Goal: Information Seeking & Learning: Learn about a topic

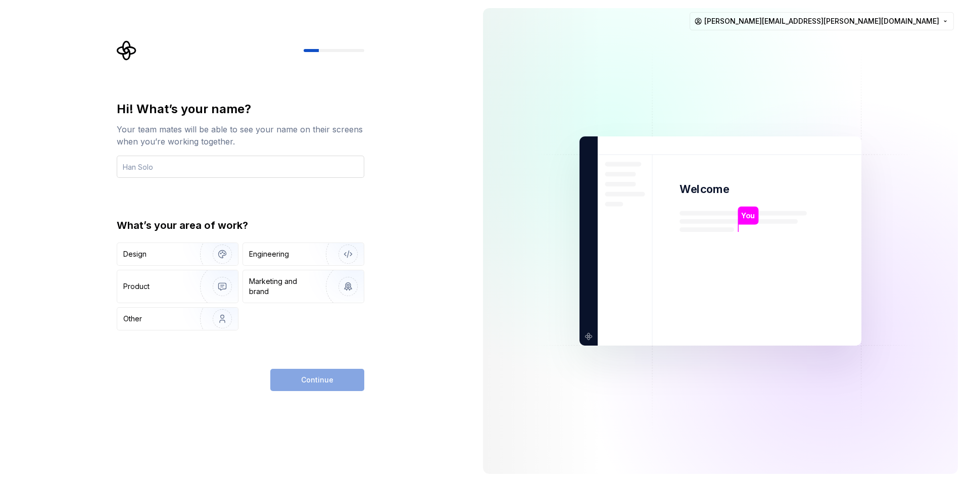
click at [193, 169] on input "text" at bounding box center [241, 167] width 248 height 22
type input "Cesar Santoyo"
click at [182, 251] on div "Design" at bounding box center [155, 254] width 64 height 10
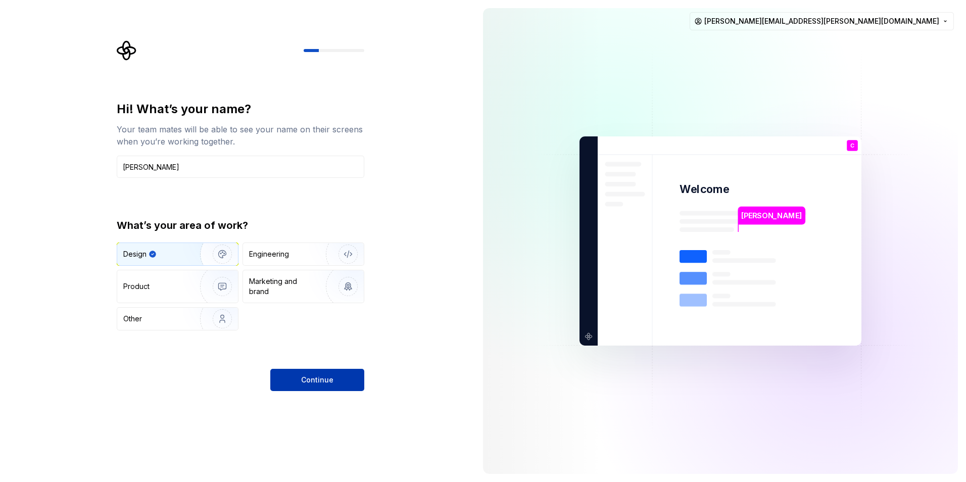
click at [303, 375] on span "Continue" at bounding box center [317, 380] width 32 height 10
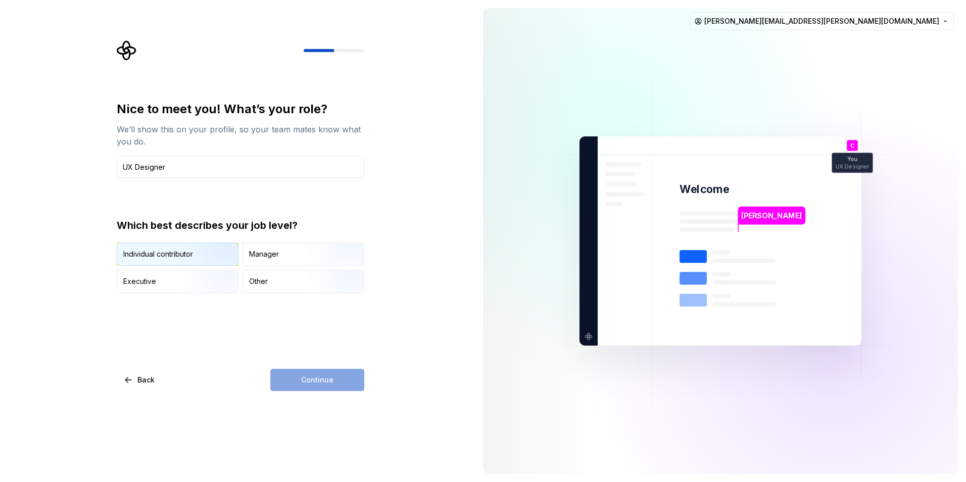
type input "UX Designer"
click at [198, 258] on img "button" at bounding box center [213, 267] width 65 height 68
click at [325, 380] on span "Continue" at bounding box center [317, 380] width 32 height 10
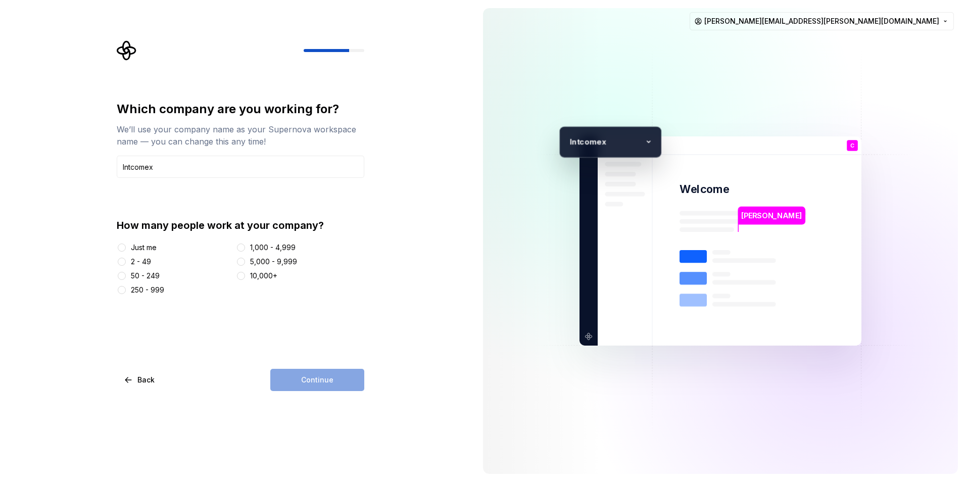
type input "Intcomex"
click at [244, 261] on button "5,000 - 9,999" at bounding box center [241, 262] width 8 height 8
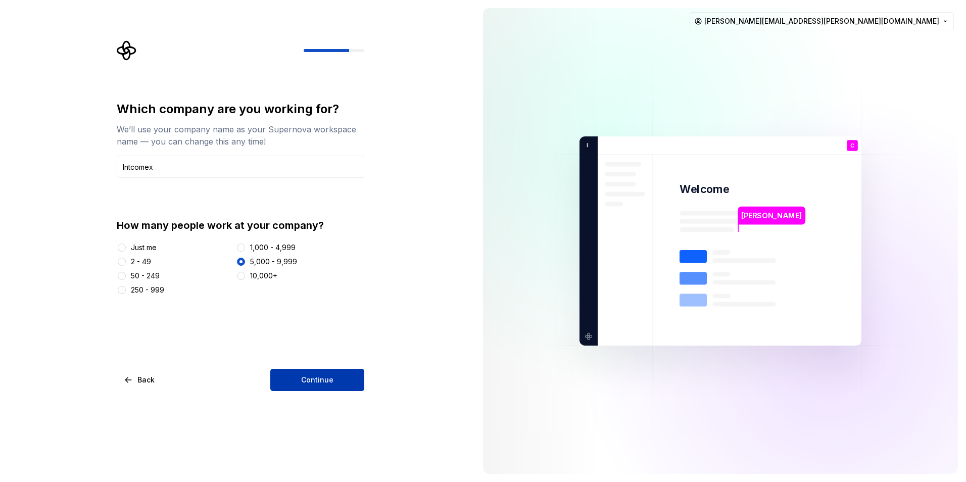
click at [321, 383] on span "Continue" at bounding box center [317, 380] width 32 height 10
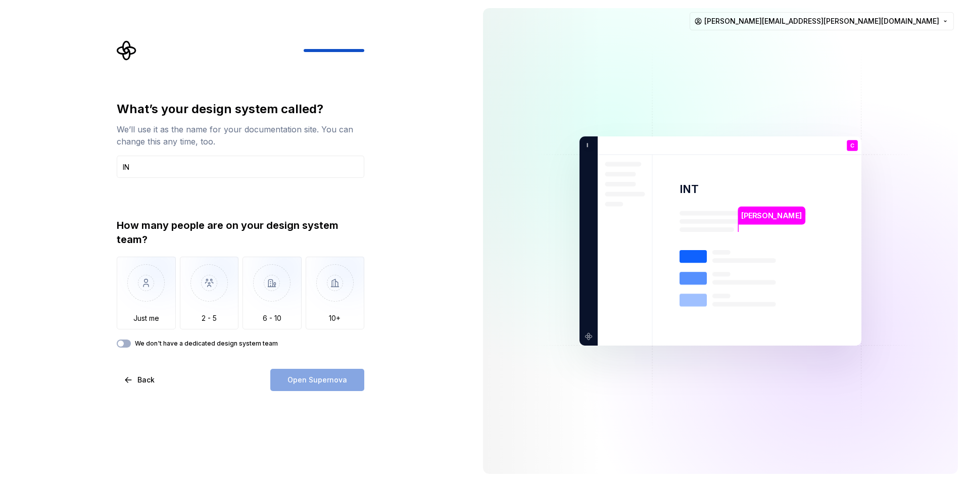
type input "I"
type input "Intcomex Design System"
click at [53, 234] on div "What’s your design system called? We’ll use it as the name for your documentati…" at bounding box center [237, 241] width 475 height 482
click at [196, 302] on img "button" at bounding box center [209, 291] width 59 height 68
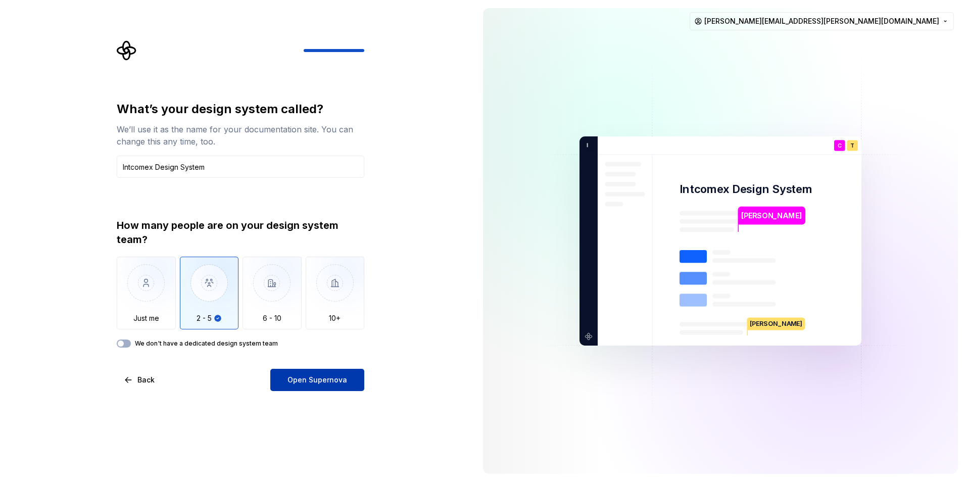
click at [316, 380] on span "Open Supernova" at bounding box center [318, 380] width 60 height 10
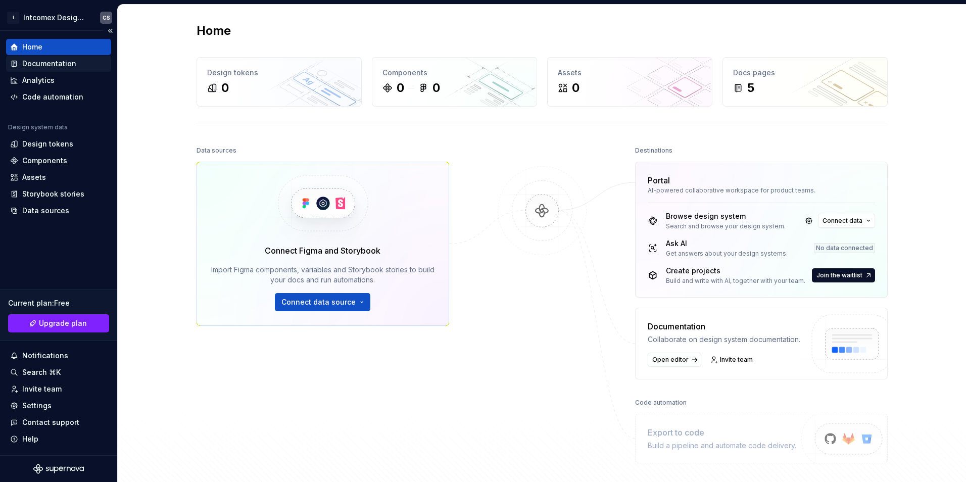
click at [52, 65] on div "Documentation" at bounding box center [49, 64] width 54 height 10
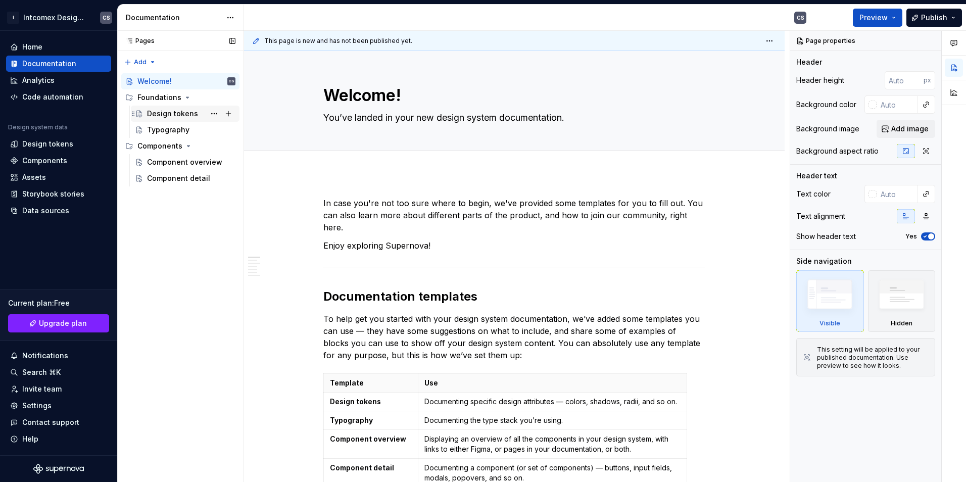
click at [169, 111] on div "Design tokens" at bounding box center [172, 114] width 51 height 10
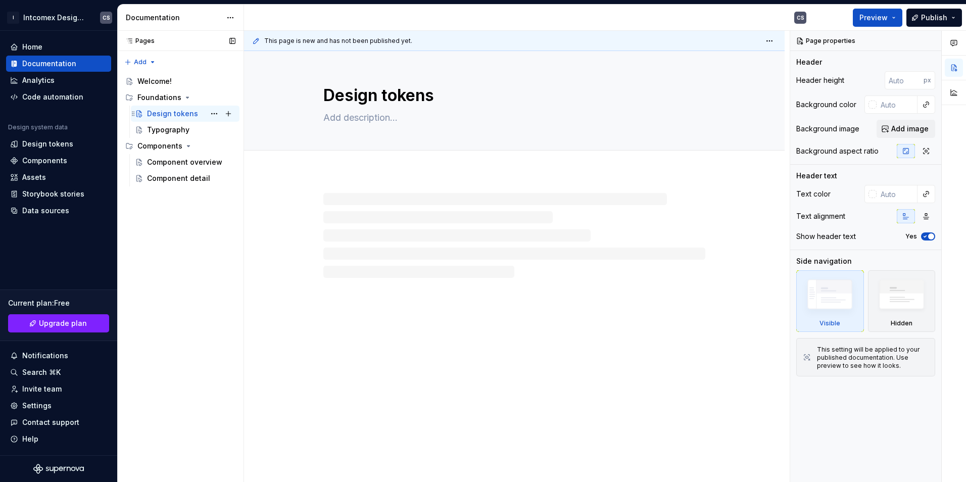
click at [168, 120] on div "Design tokens CS" at bounding box center [191, 114] width 88 height 14
click at [168, 128] on div "Typography" at bounding box center [168, 130] width 42 height 10
click at [60, 144] on div "Design tokens" at bounding box center [47, 144] width 51 height 10
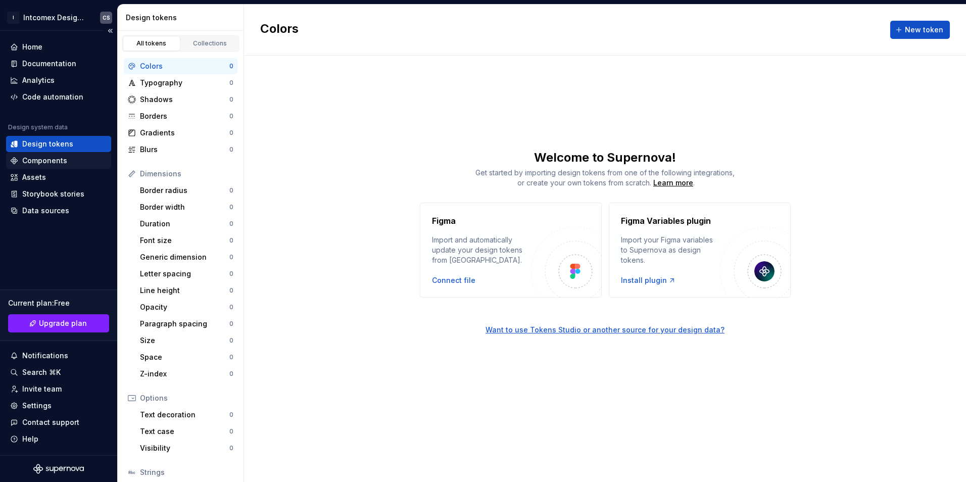
click at [51, 159] on div "Components" at bounding box center [44, 161] width 45 height 10
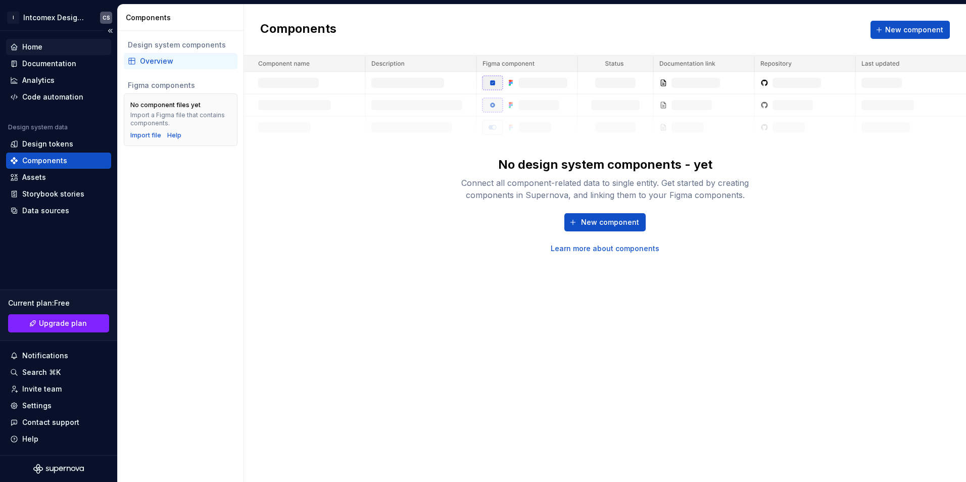
click at [43, 51] on div "Home" at bounding box center [58, 47] width 97 height 10
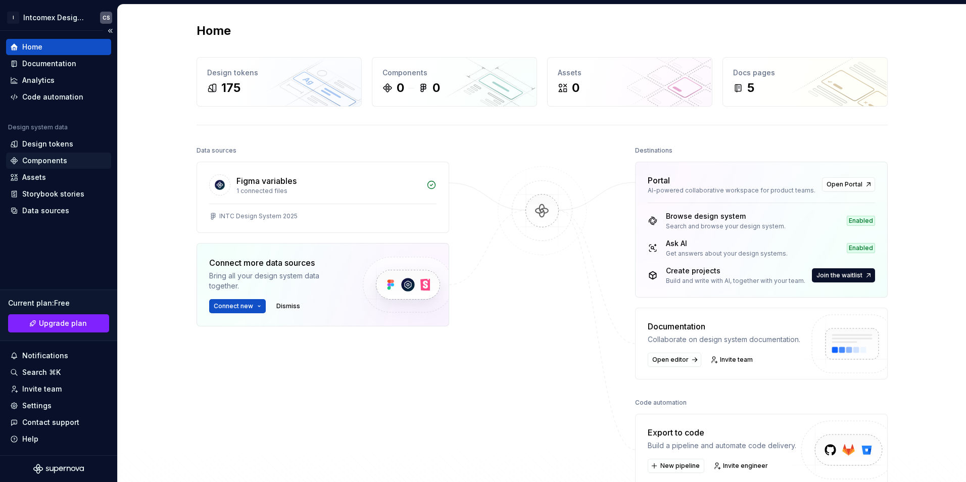
click at [67, 158] on div "Components" at bounding box center [58, 161] width 97 height 10
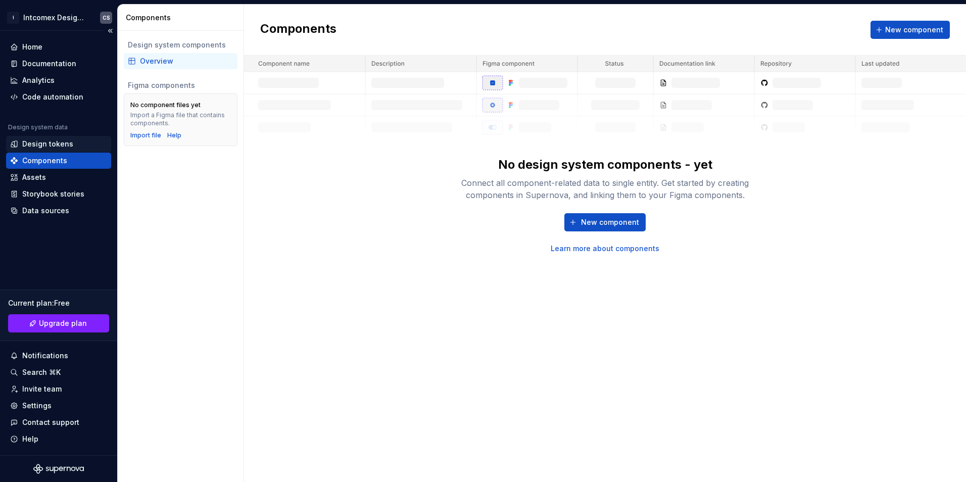
click at [61, 145] on div "Design tokens" at bounding box center [47, 144] width 51 height 10
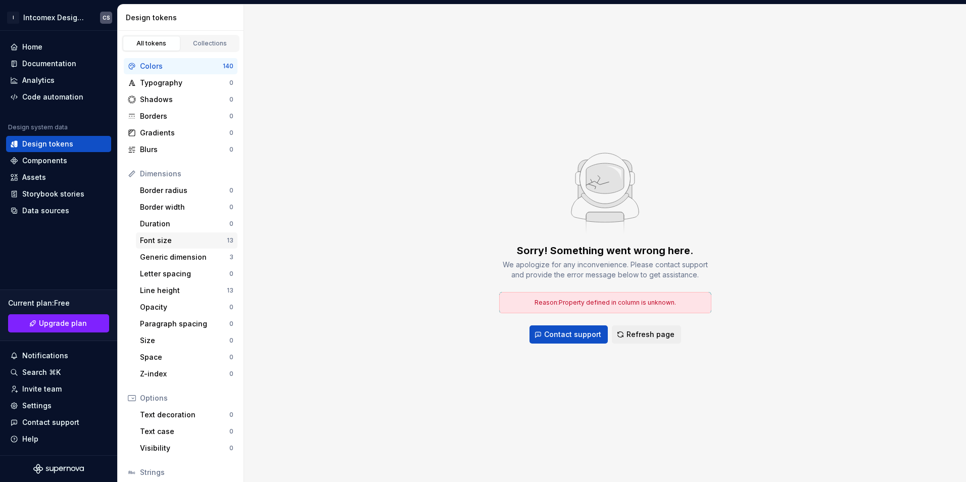
click at [171, 235] on div "Font size 13" at bounding box center [187, 240] width 102 height 16
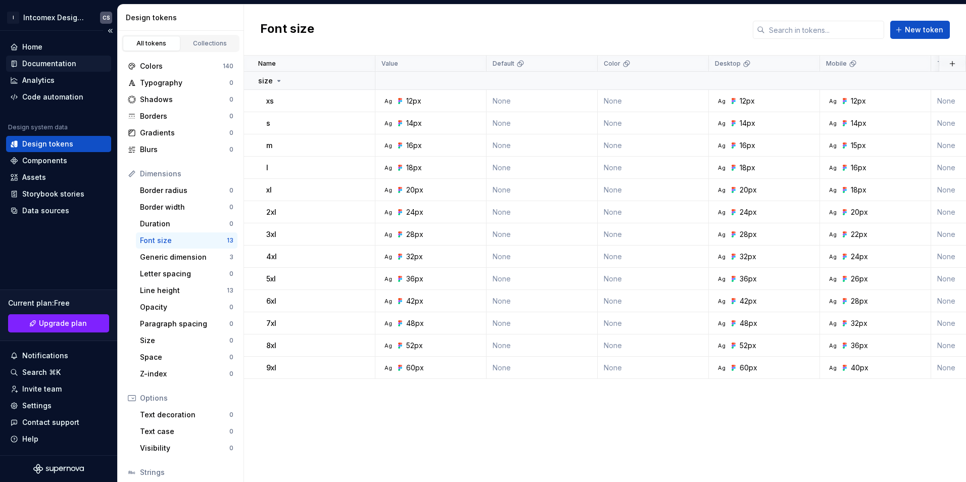
click at [52, 66] on div "Documentation" at bounding box center [49, 64] width 54 height 10
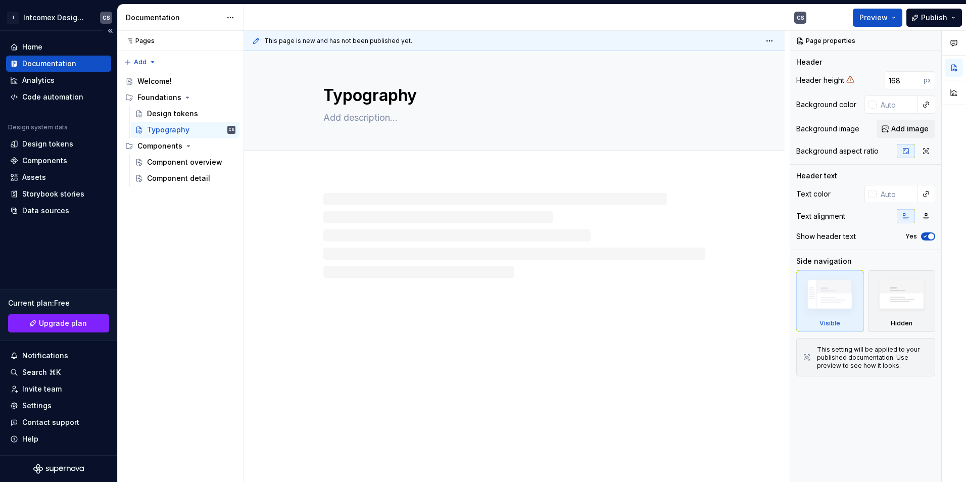
type textarea "*"
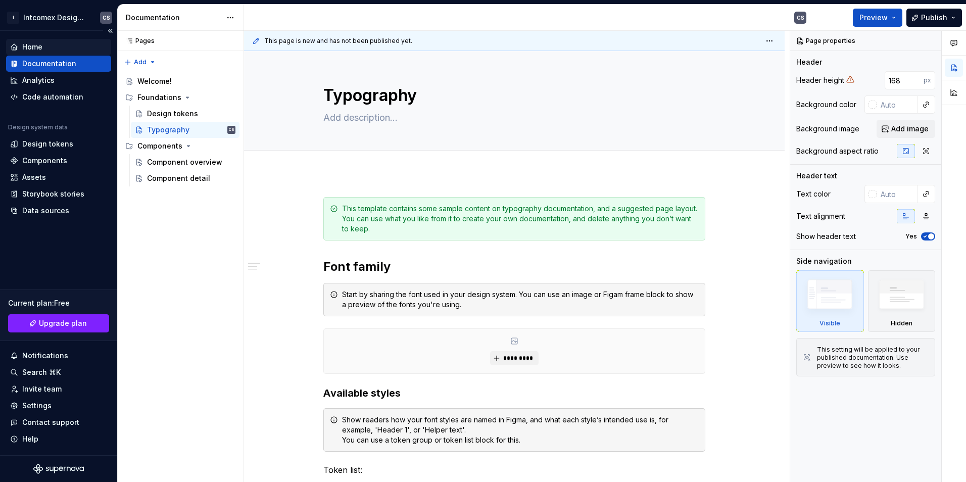
click at [43, 45] on div "Home" at bounding box center [58, 47] width 97 height 10
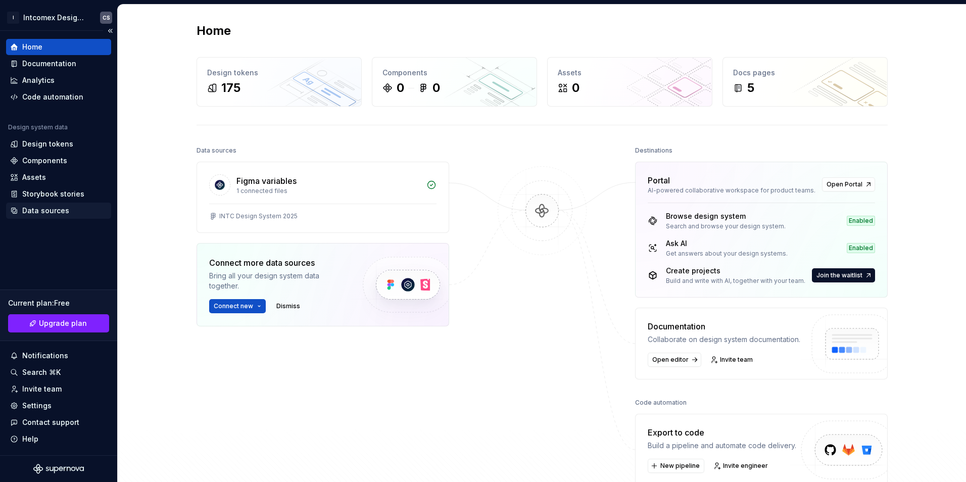
click at [43, 210] on div "Data sources" at bounding box center [45, 211] width 47 height 10
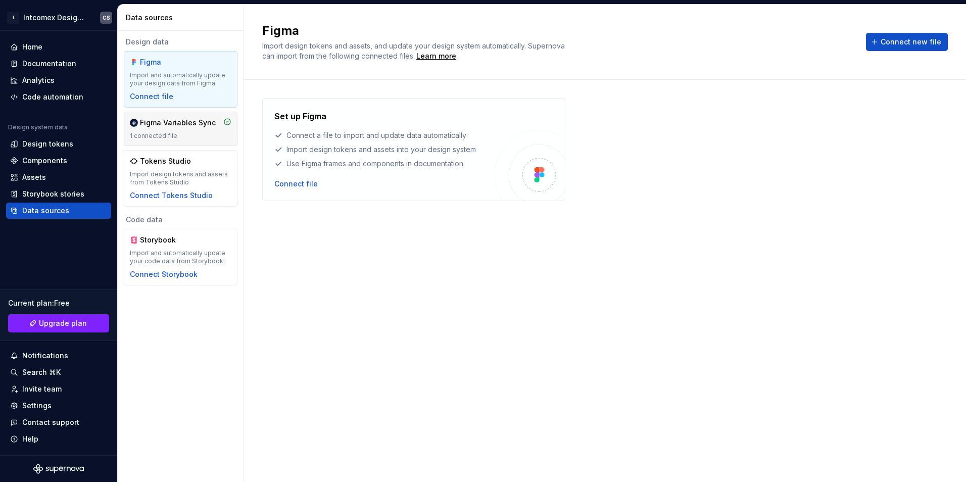
click at [180, 124] on div "Figma Variables Sync" at bounding box center [178, 123] width 76 height 10
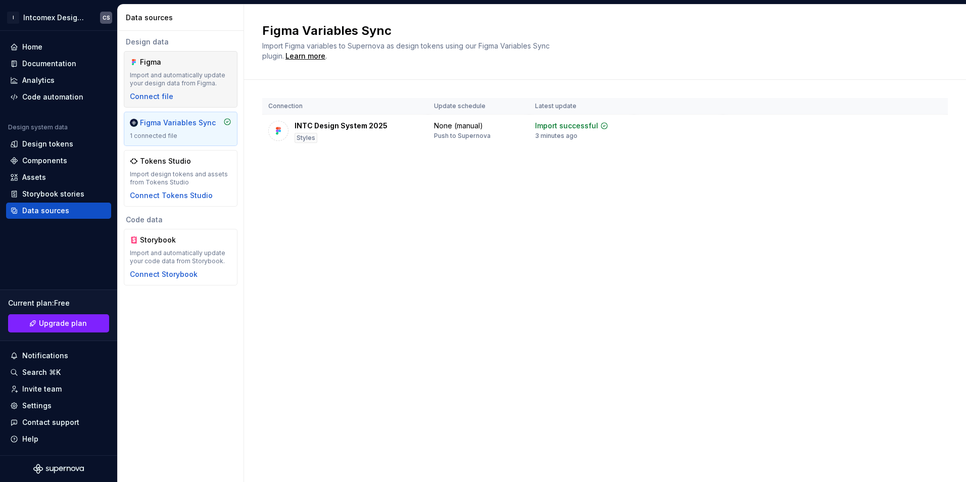
click at [187, 62] on div "Figma" at bounding box center [164, 62] width 49 height 10
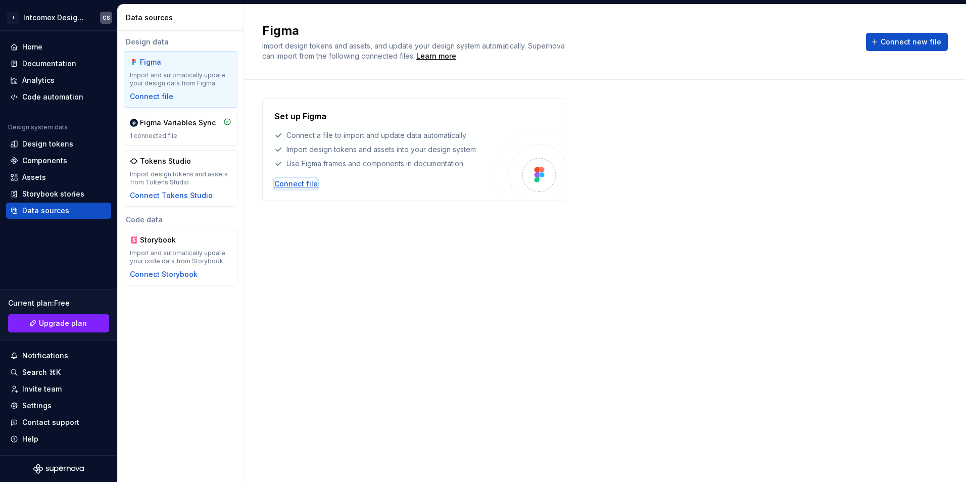
click at [306, 182] on div "Connect file" at bounding box center [295, 184] width 43 height 10
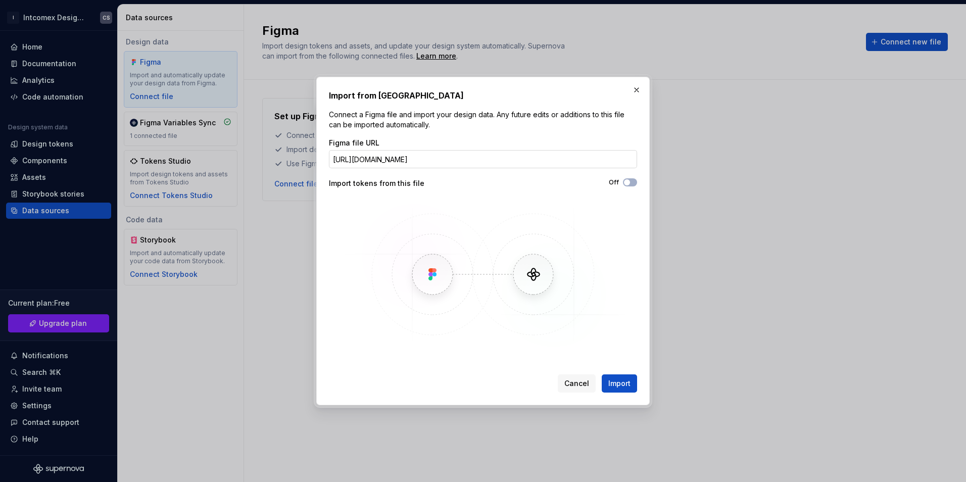
scroll to position [0, 131]
type input "https://www.figma.com/design/Ige6OPc0grV2wwo3wKXT2R/INTC-Design-System-2025?nod…"
click at [633, 184] on button "Off" at bounding box center [630, 182] width 14 height 8
click at [620, 385] on span "Import" at bounding box center [619, 383] width 22 height 10
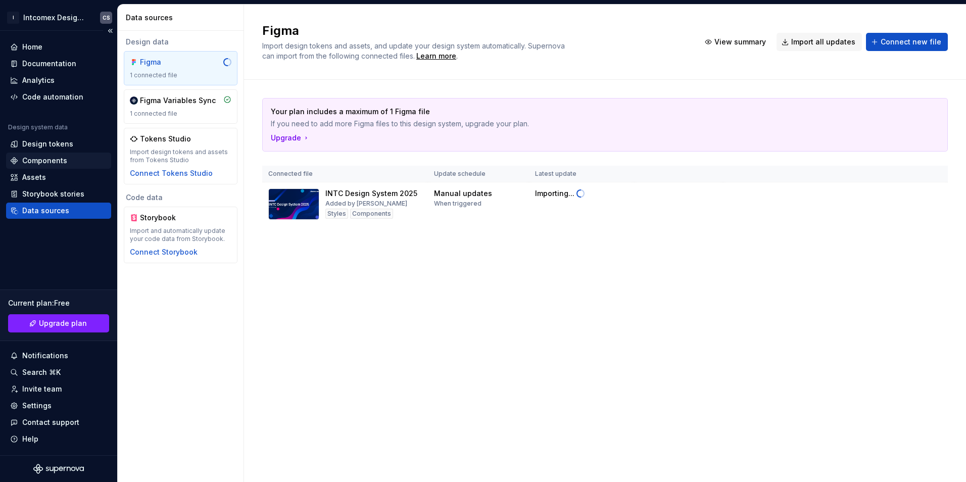
click at [31, 158] on div "Components" at bounding box center [44, 161] width 45 height 10
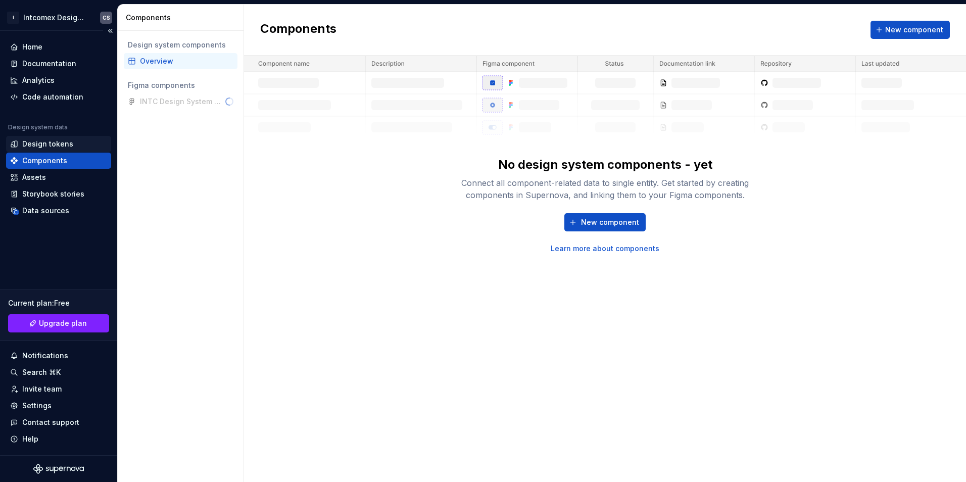
click at [54, 147] on div "Design tokens" at bounding box center [47, 144] width 51 height 10
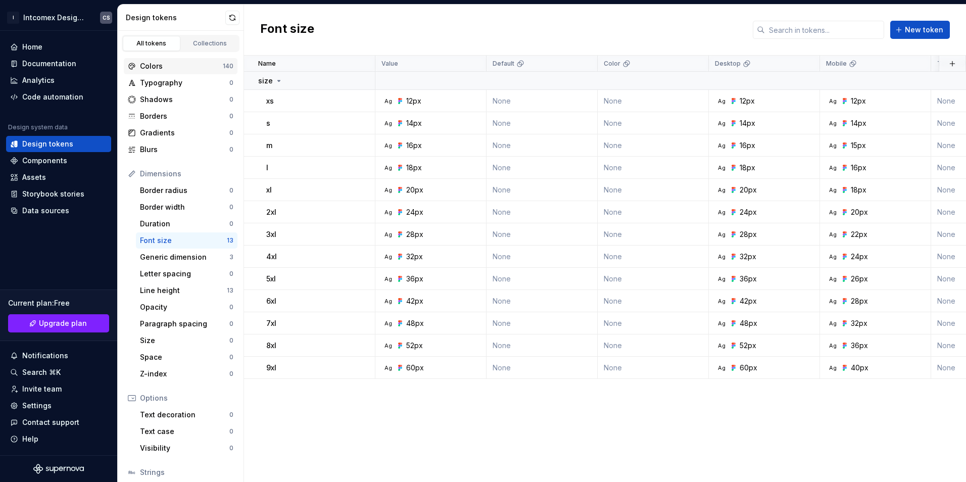
click at [173, 69] on div "Colors" at bounding box center [181, 66] width 83 height 10
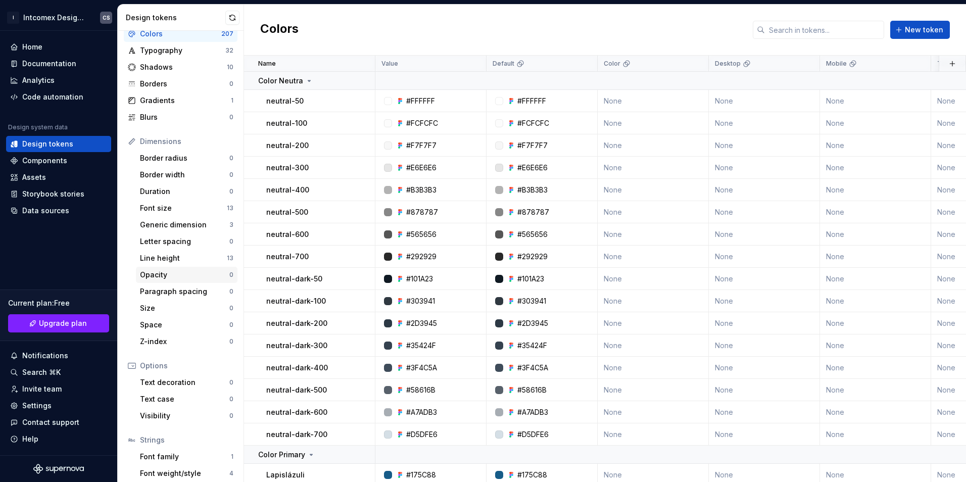
scroll to position [71, 0]
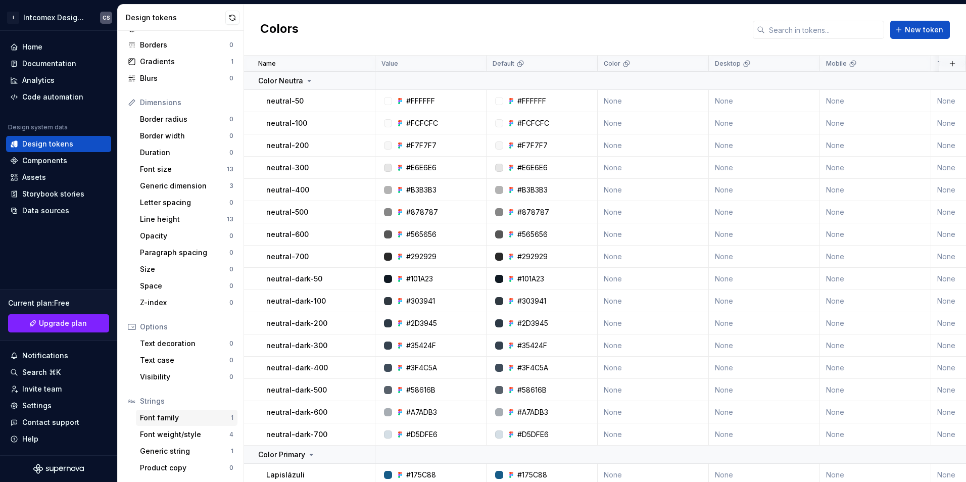
click at [173, 417] on div "Font family" at bounding box center [185, 418] width 91 height 10
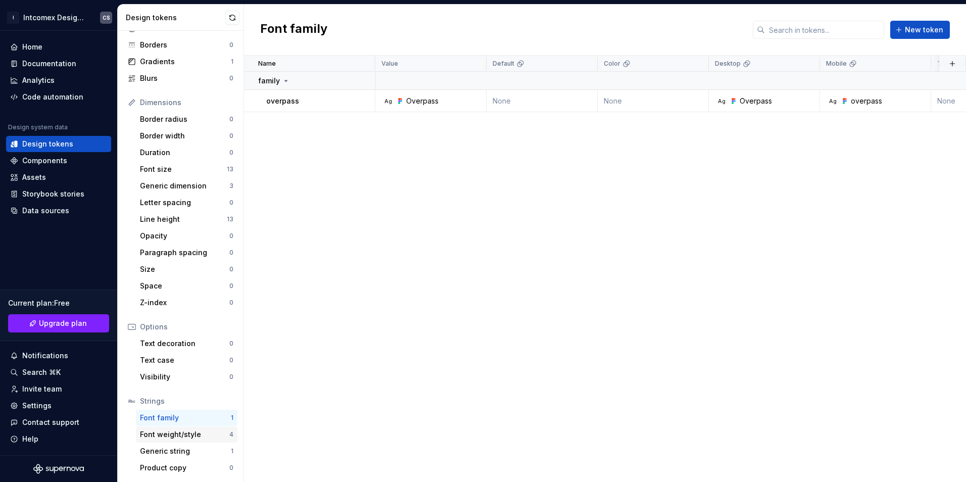
click at [179, 436] on div "Font weight/style" at bounding box center [184, 435] width 89 height 10
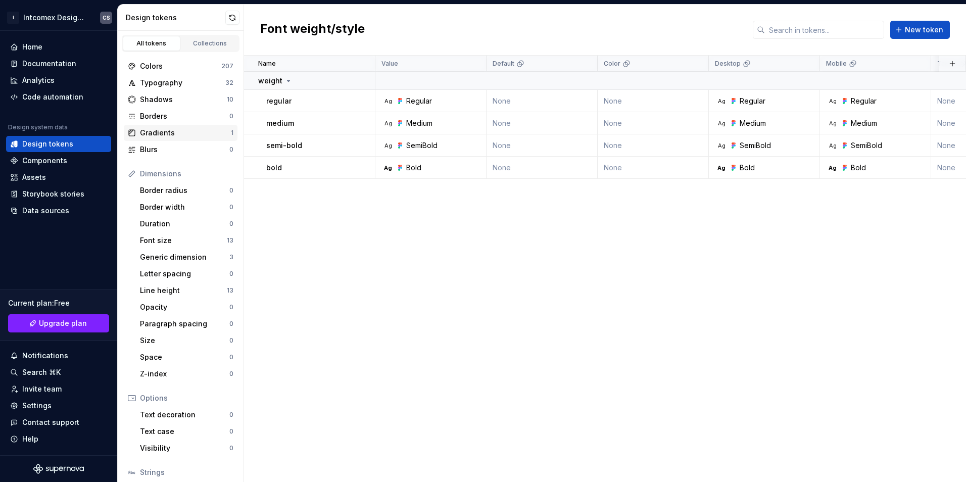
click at [188, 133] on div "Gradients" at bounding box center [185, 133] width 91 height 10
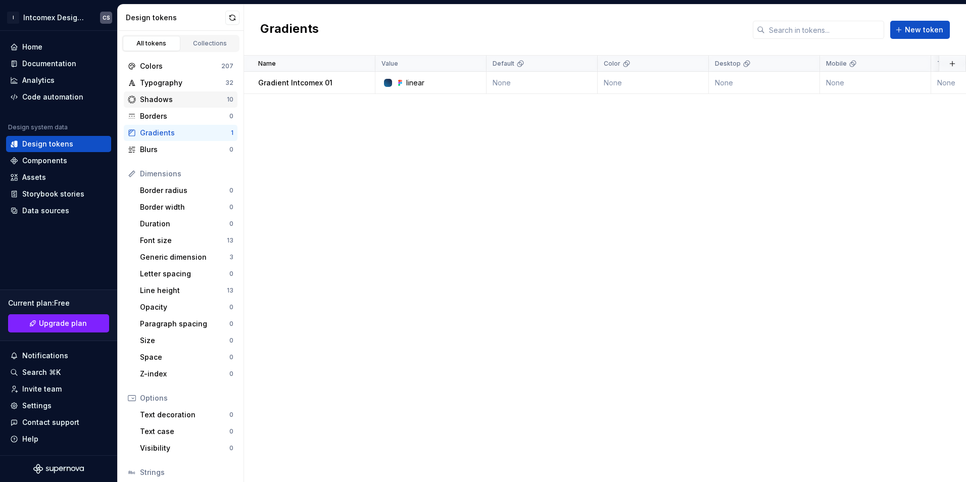
click at [170, 97] on div "Shadows" at bounding box center [183, 99] width 87 height 10
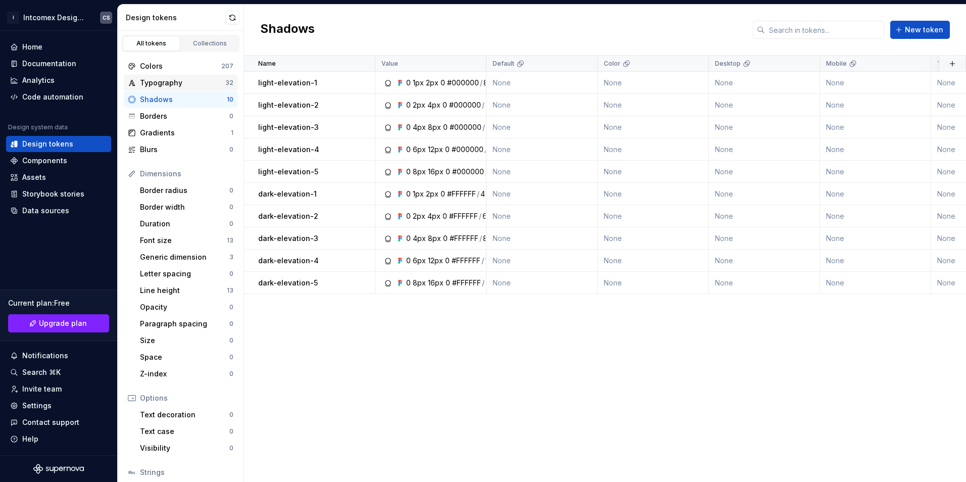
click at [175, 83] on div "Typography" at bounding box center [182, 83] width 85 height 10
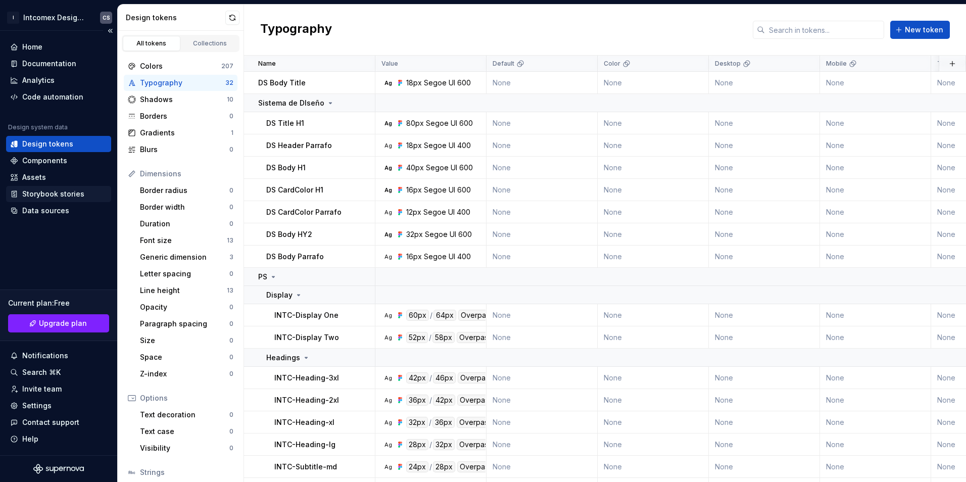
click at [70, 188] on div "Storybook stories" at bounding box center [58, 194] width 105 height 16
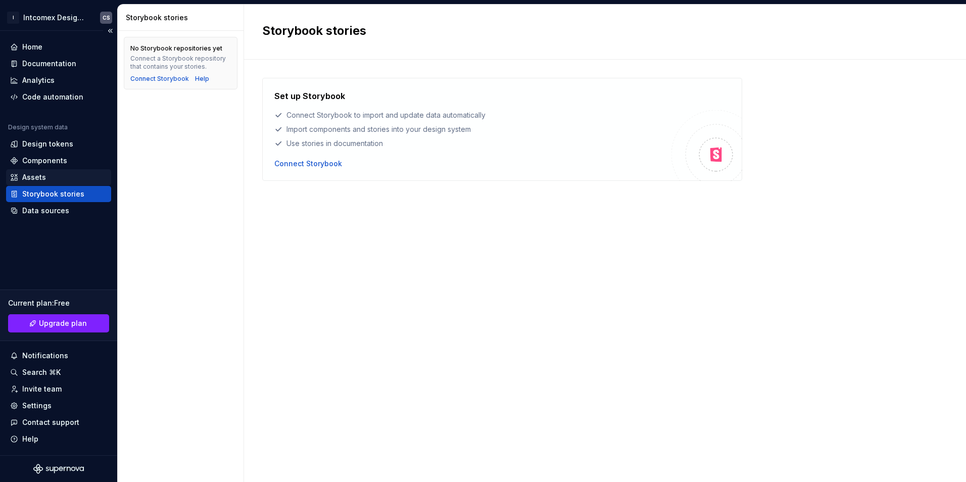
click at [49, 172] on div "Assets" at bounding box center [58, 177] width 97 height 10
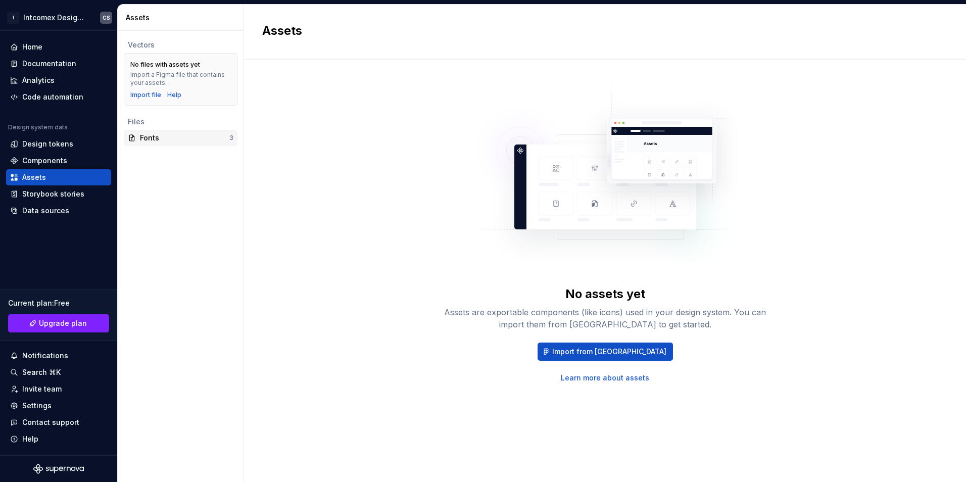
click at [160, 134] on div "Fonts" at bounding box center [184, 138] width 89 height 10
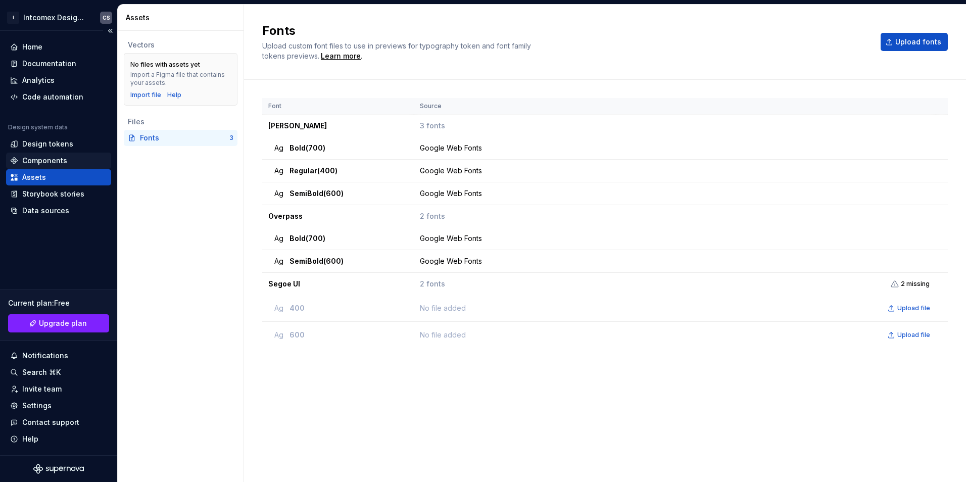
click at [67, 163] on div "Components" at bounding box center [58, 161] width 97 height 10
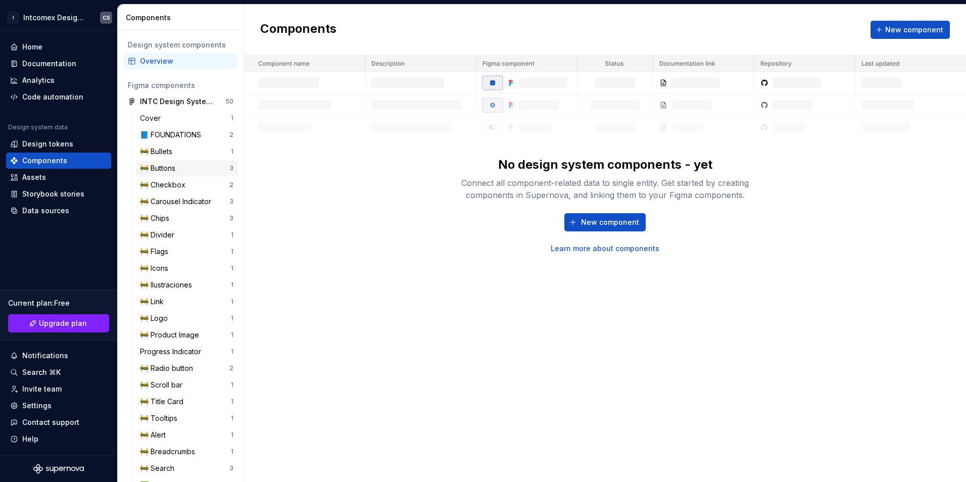
click at [171, 164] on div "🚧 Buttons" at bounding box center [159, 168] width 39 height 10
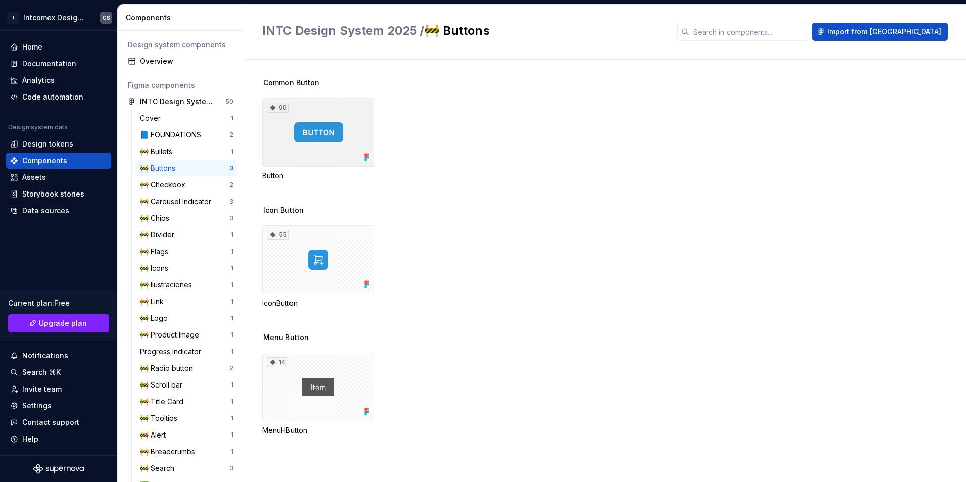
click at [322, 144] on div "90" at bounding box center [318, 132] width 112 height 69
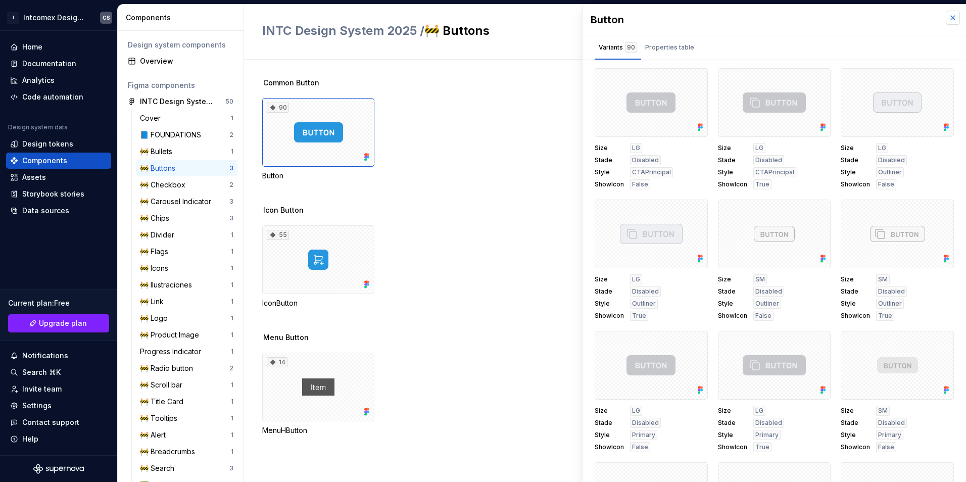
click at [947, 19] on button "button" at bounding box center [953, 18] width 14 height 14
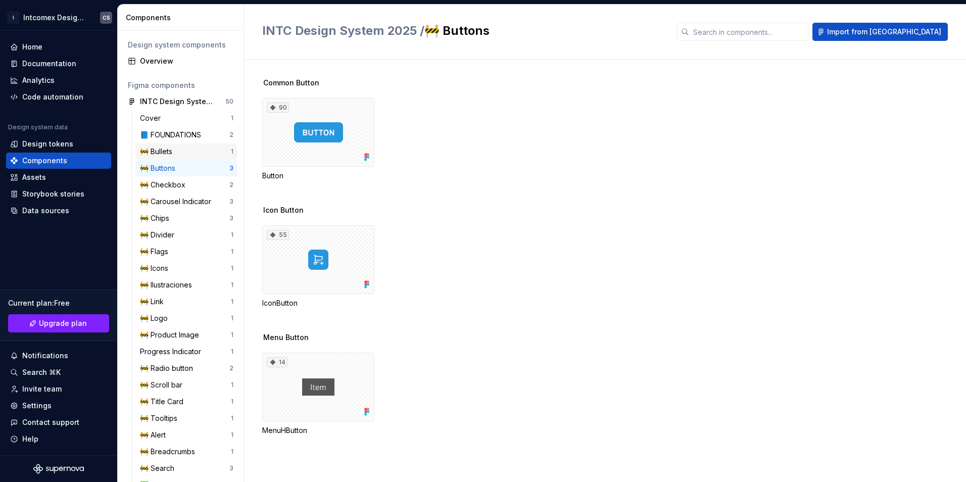
click at [180, 153] on div "🚧 Bullets" at bounding box center [185, 152] width 91 height 10
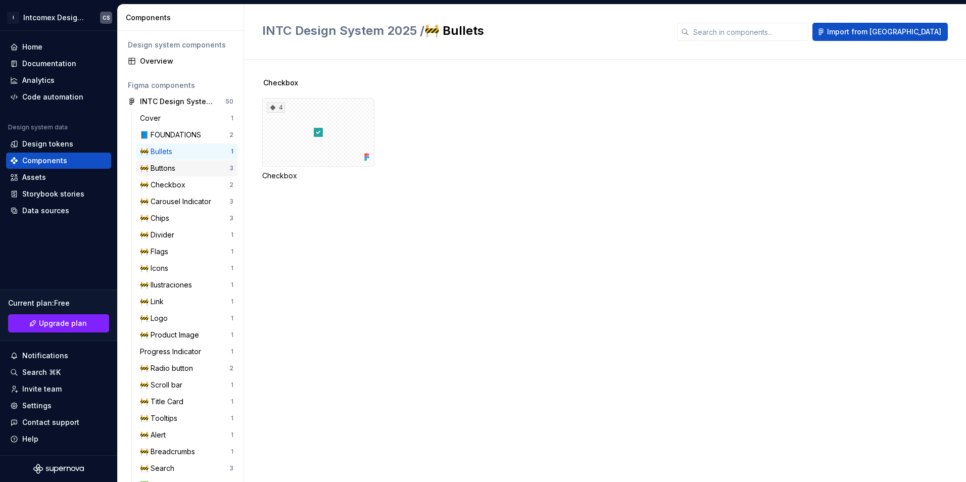
click at [174, 168] on div "🚧 Buttons" at bounding box center [159, 168] width 39 height 10
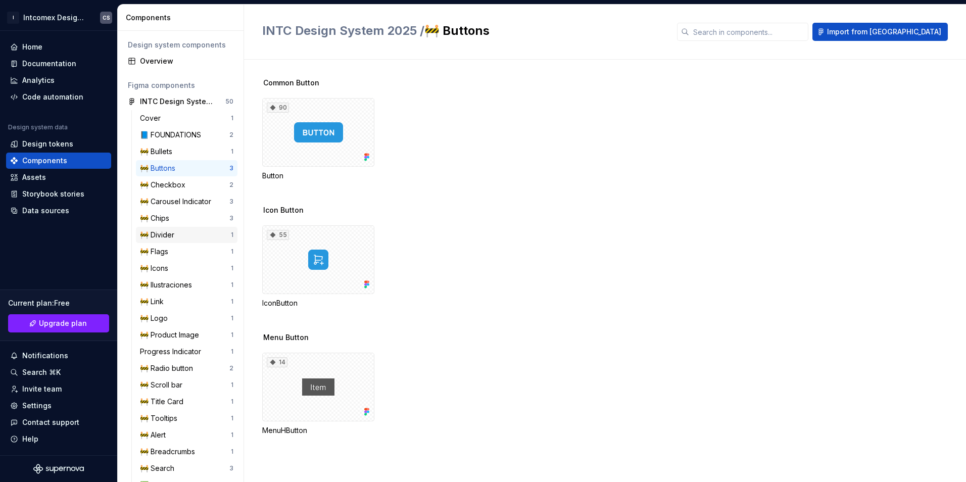
click at [176, 237] on div "🚧 Divider" at bounding box center [159, 235] width 38 height 10
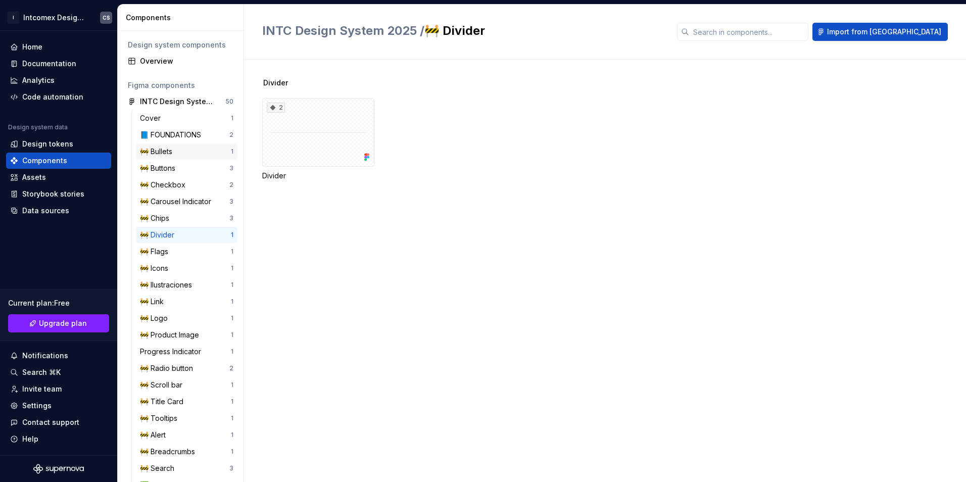
click at [176, 156] on div "🚧 Bullets" at bounding box center [158, 152] width 36 height 10
click at [171, 169] on div "🚧 Buttons" at bounding box center [159, 168] width 39 height 10
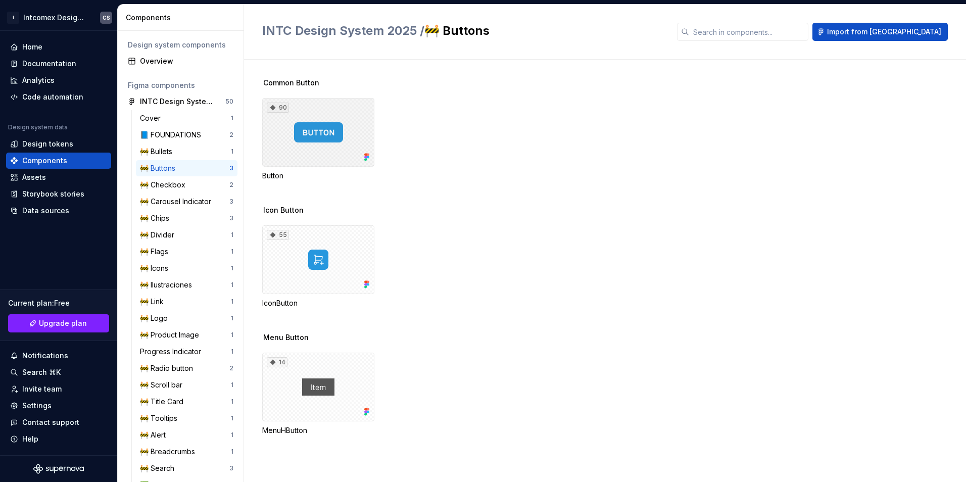
click at [320, 140] on div "90" at bounding box center [318, 132] width 112 height 69
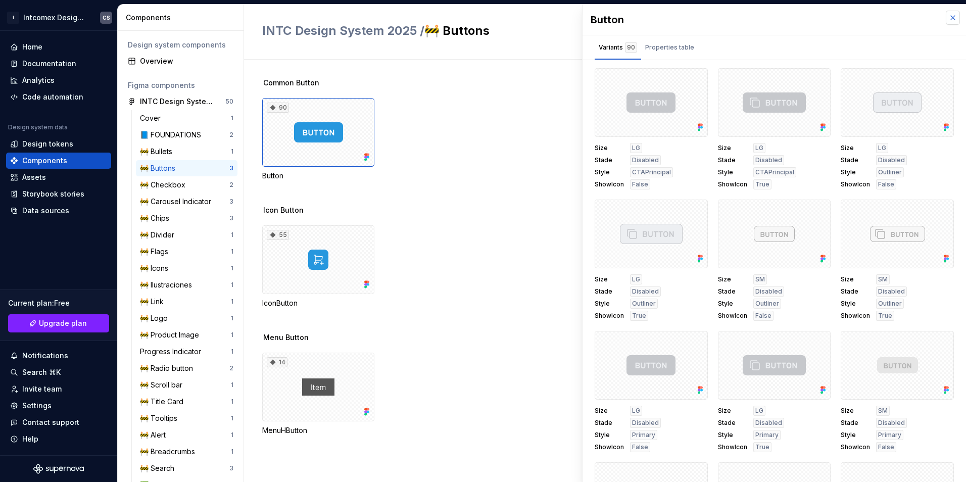
click at [950, 19] on button "button" at bounding box center [953, 18] width 14 height 14
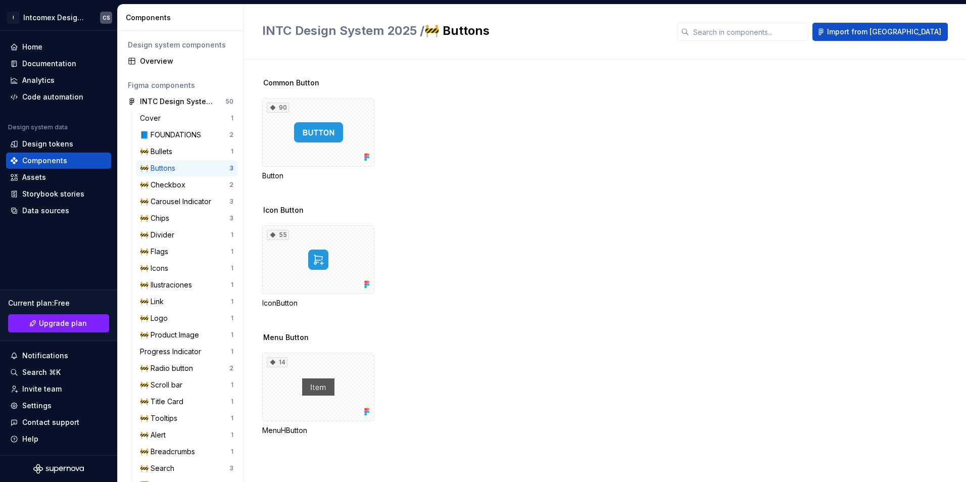
drag, startPoint x: 950, startPoint y: 19, endPoint x: 613, endPoint y: 170, distance: 368.7
click at [613, 170] on div "90 Button" at bounding box center [614, 139] width 704 height 83
click at [68, 82] on div "Analytics" at bounding box center [58, 80] width 97 height 10
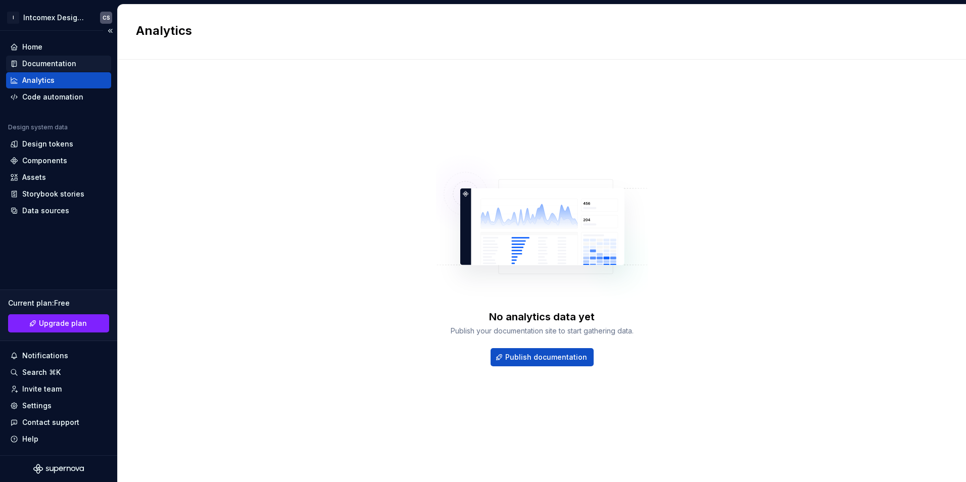
click at [43, 65] on div "Documentation" at bounding box center [49, 64] width 54 height 10
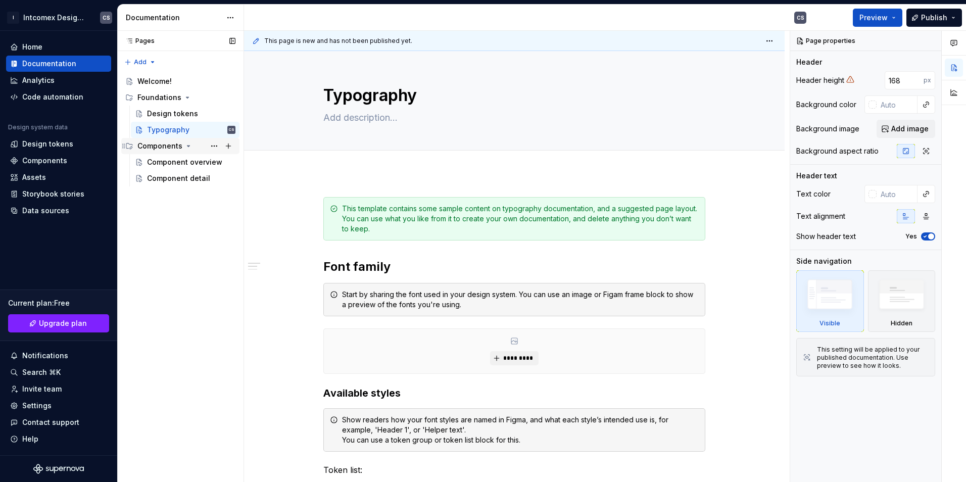
click at [160, 147] on div "Components" at bounding box center [159, 146] width 45 height 10
click at [171, 165] on div "Component overview" at bounding box center [176, 162] width 58 height 10
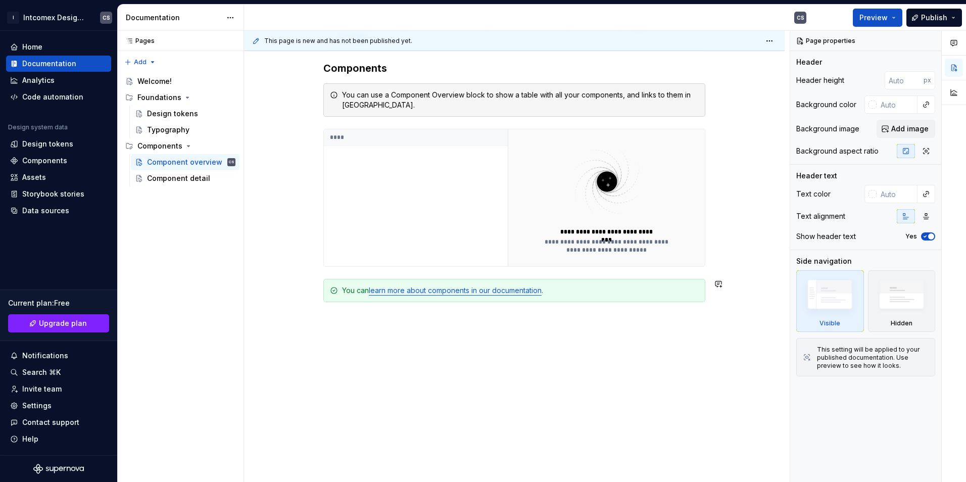
scroll to position [220, 0]
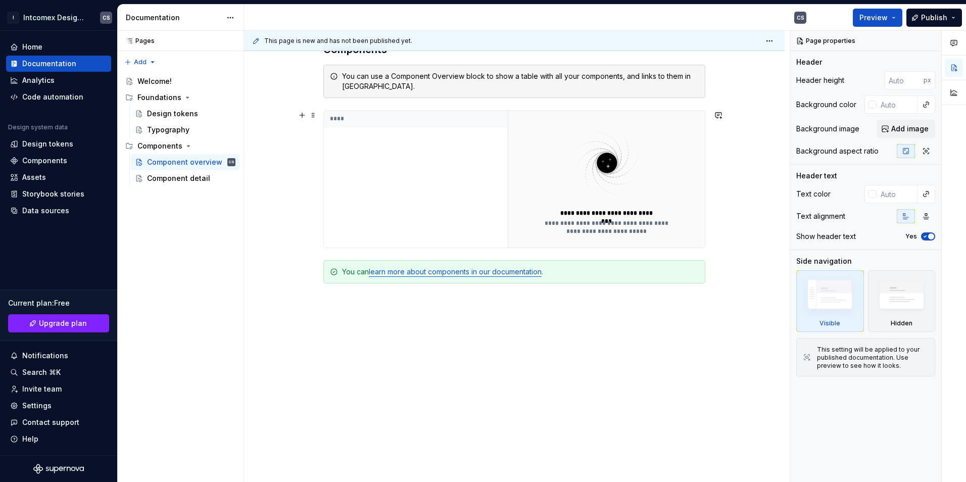
click at [428, 174] on div "****" at bounding box center [416, 179] width 184 height 137
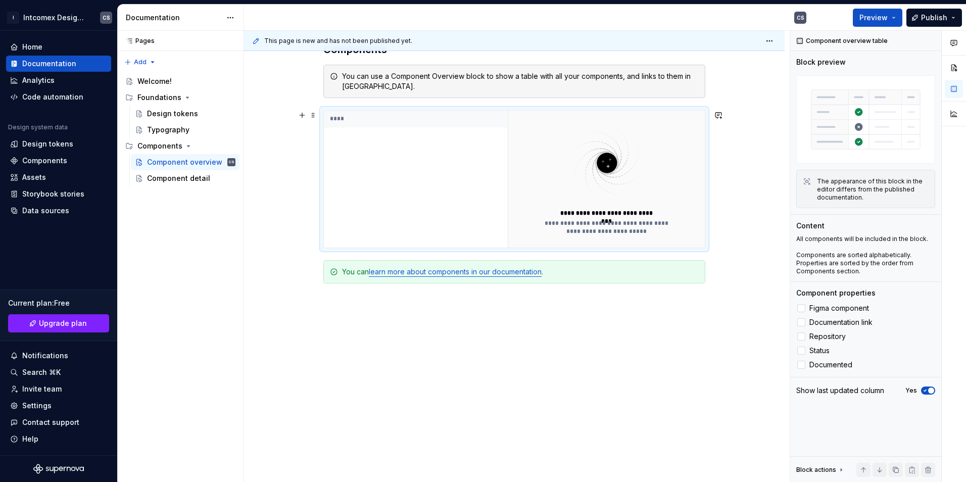
scroll to position [0, 0]
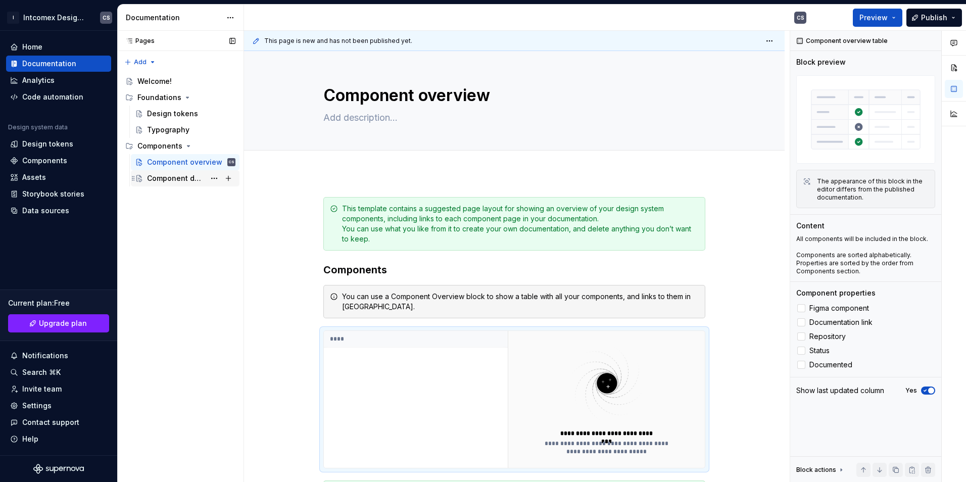
click at [171, 183] on div "Component detail" at bounding box center [176, 178] width 58 height 10
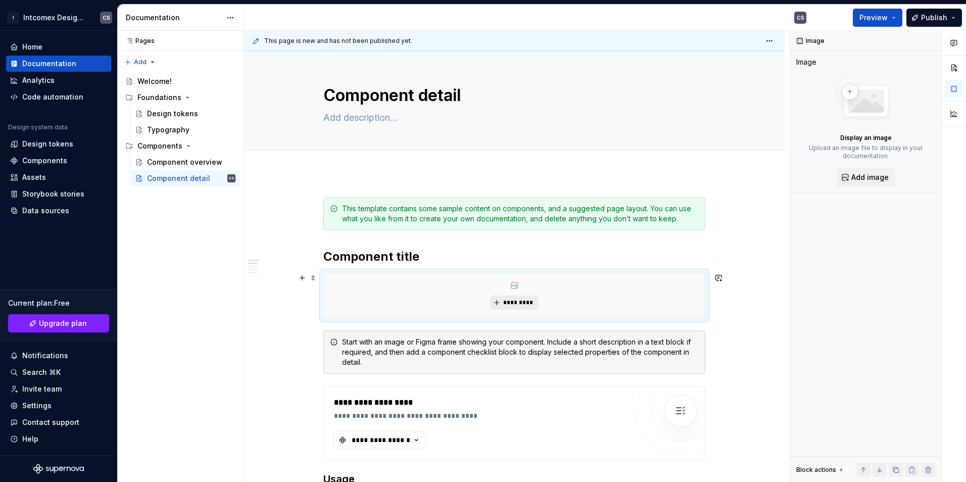
click at [511, 299] on span "*********" at bounding box center [518, 303] width 31 height 8
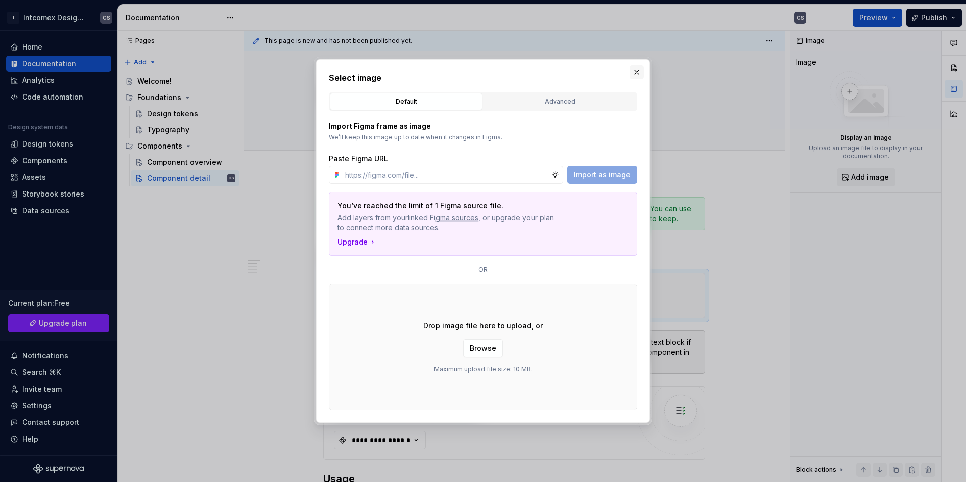
click at [636, 71] on button "button" at bounding box center [637, 72] width 14 height 14
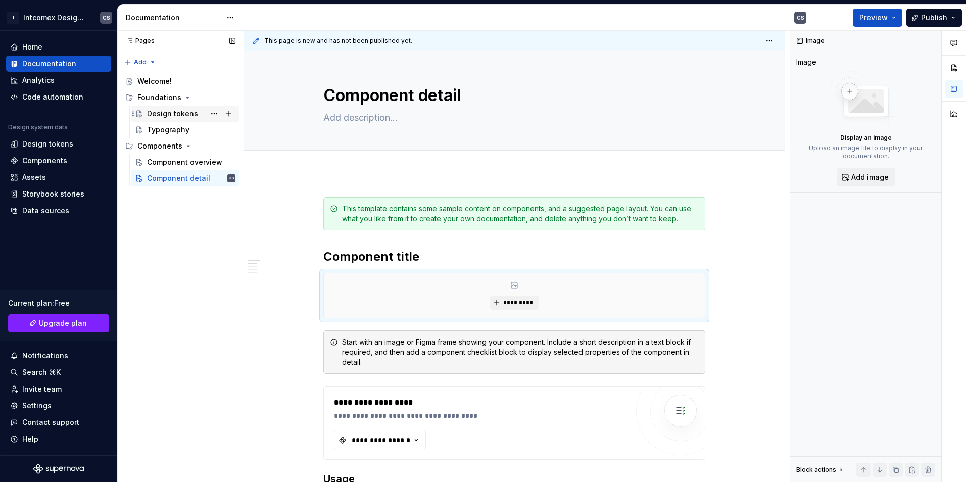
click at [162, 120] on div "Design tokens" at bounding box center [191, 114] width 88 height 14
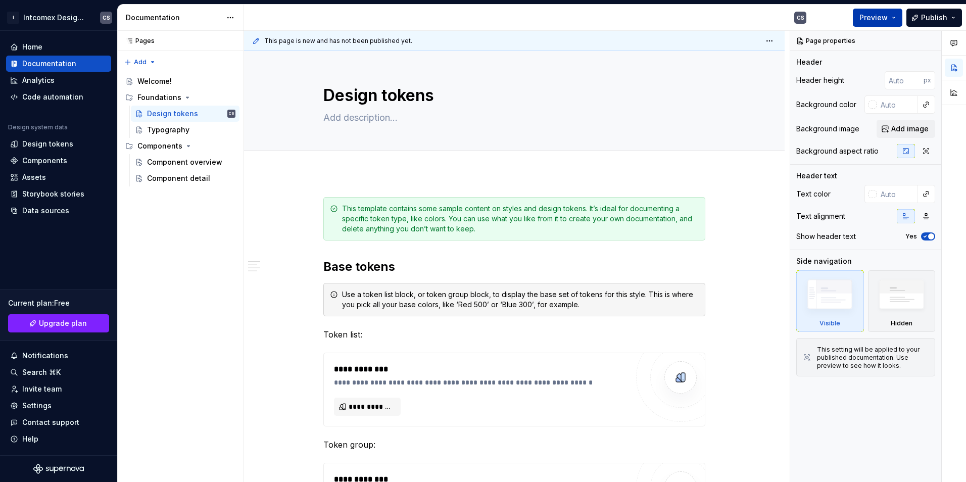
click at [875, 18] on span "Preview" at bounding box center [874, 18] width 28 height 10
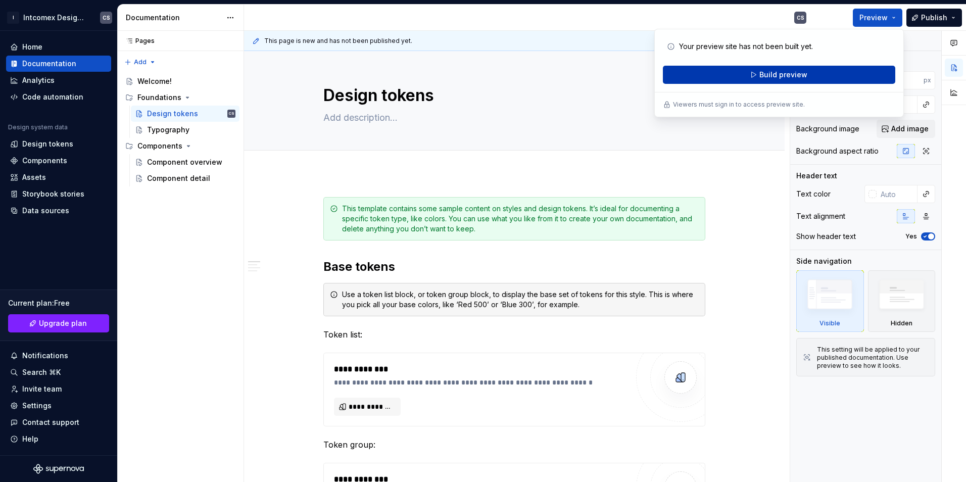
click at [803, 78] on span "Build preview" at bounding box center [784, 75] width 48 height 10
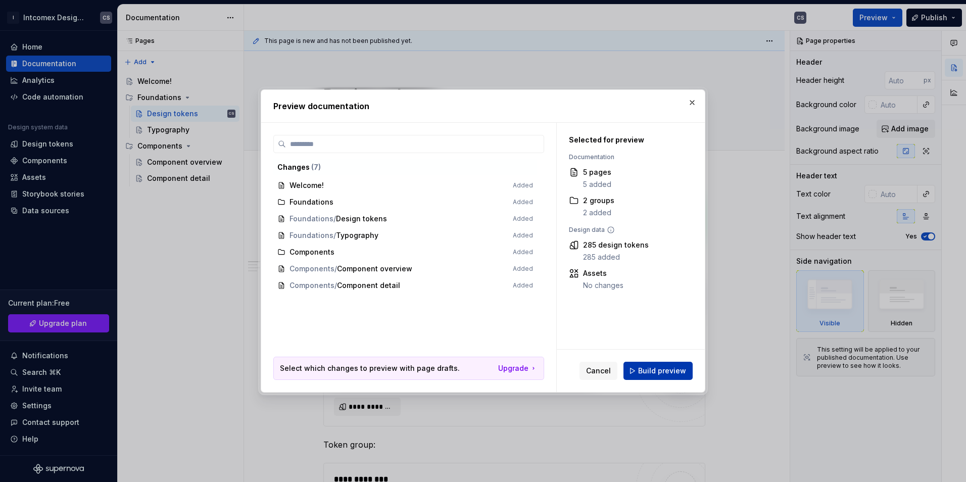
click at [660, 369] on span "Build preview" at bounding box center [662, 371] width 48 height 10
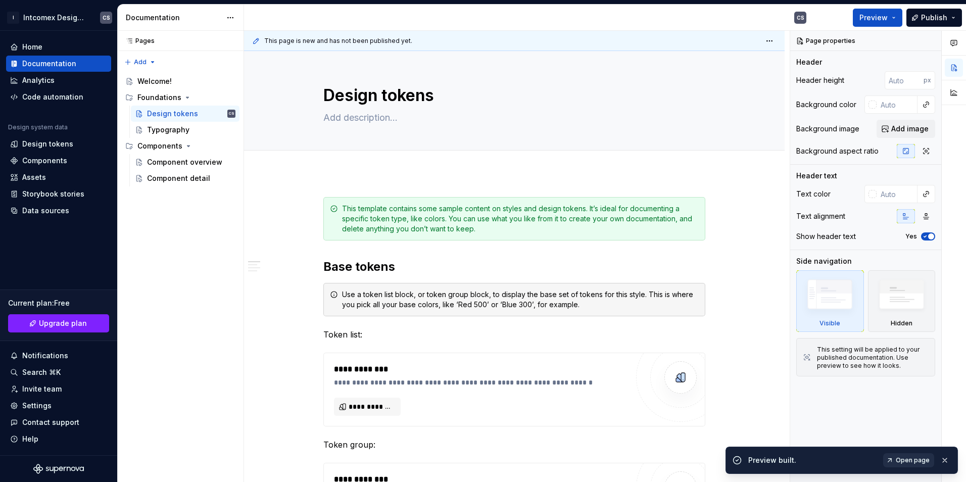
click at [903, 463] on span "Open page" at bounding box center [913, 460] width 34 height 8
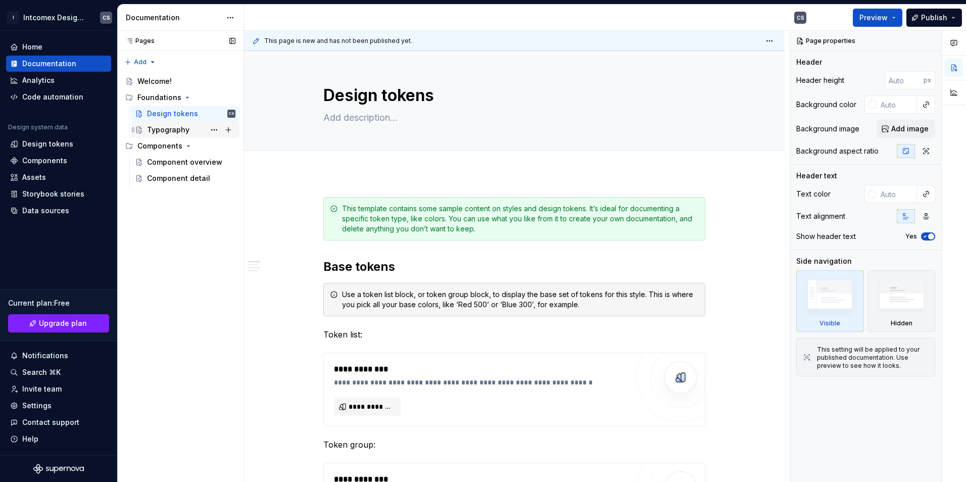
click at [168, 135] on div "Typography" at bounding box center [191, 130] width 88 height 14
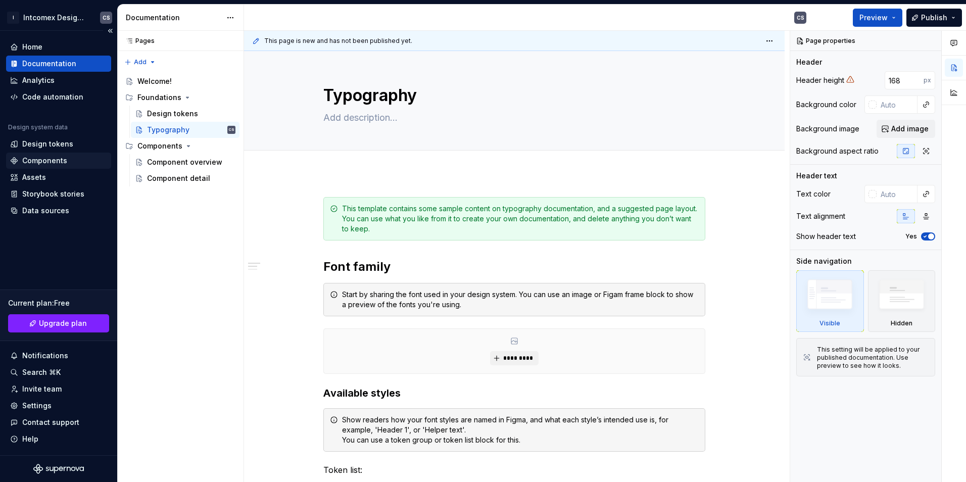
type textarea "*"
click at [31, 162] on div "Components" at bounding box center [44, 161] width 45 height 10
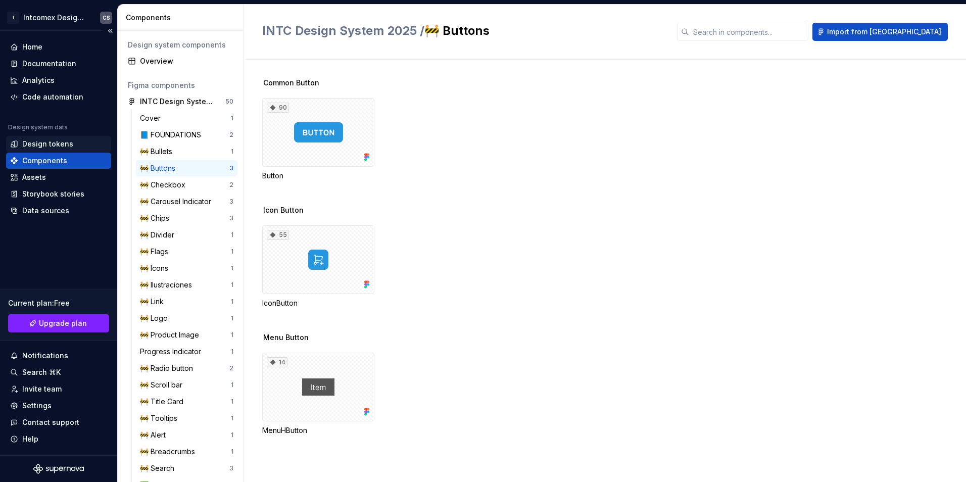
click at [49, 141] on div "Design tokens" at bounding box center [47, 144] width 51 height 10
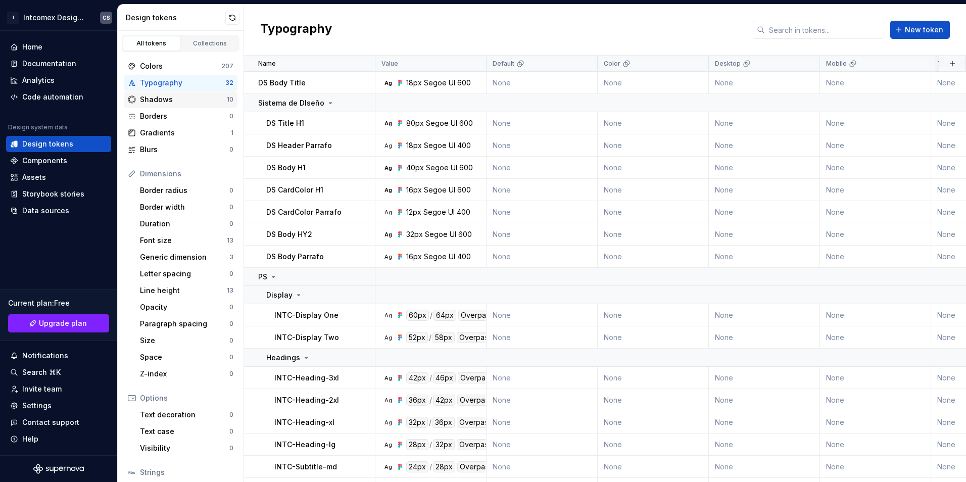
click at [164, 105] on div "Shadows 10" at bounding box center [181, 99] width 114 height 16
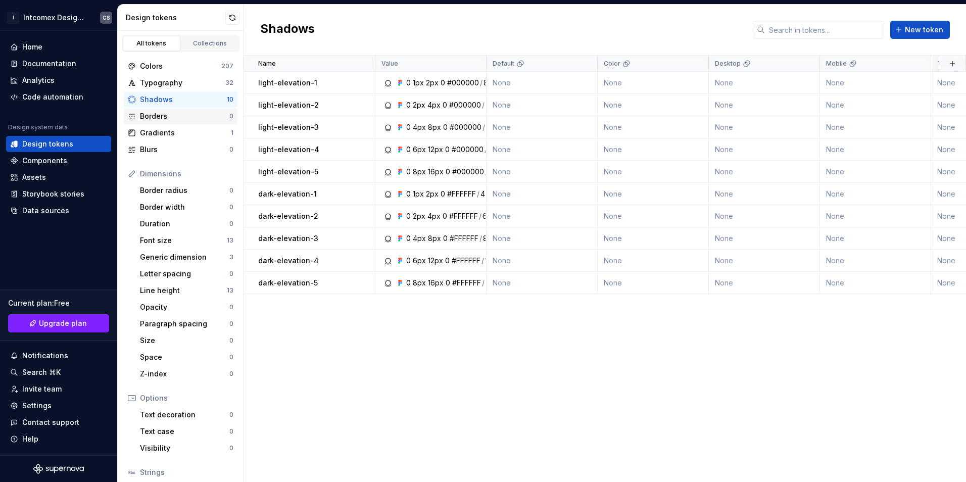
click at [162, 118] on div "Borders" at bounding box center [184, 116] width 89 height 10
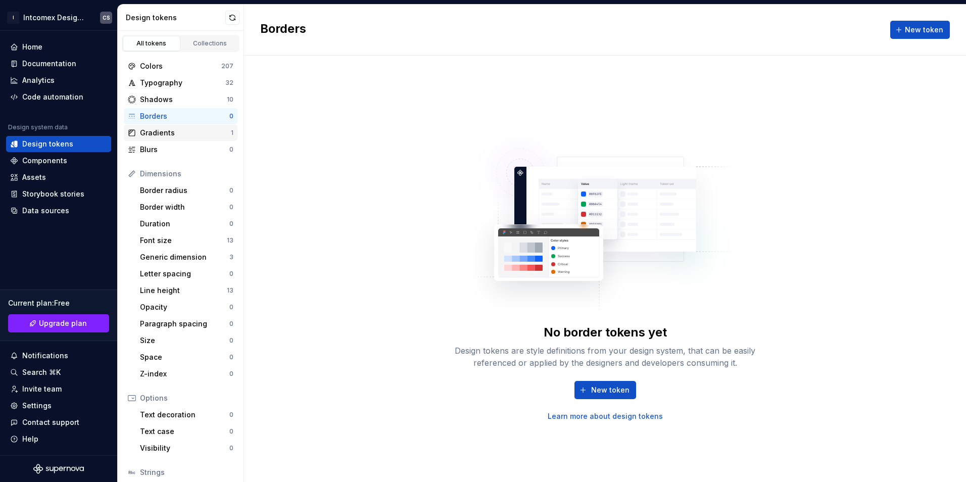
click at [159, 132] on div "Gradients" at bounding box center [185, 133] width 91 height 10
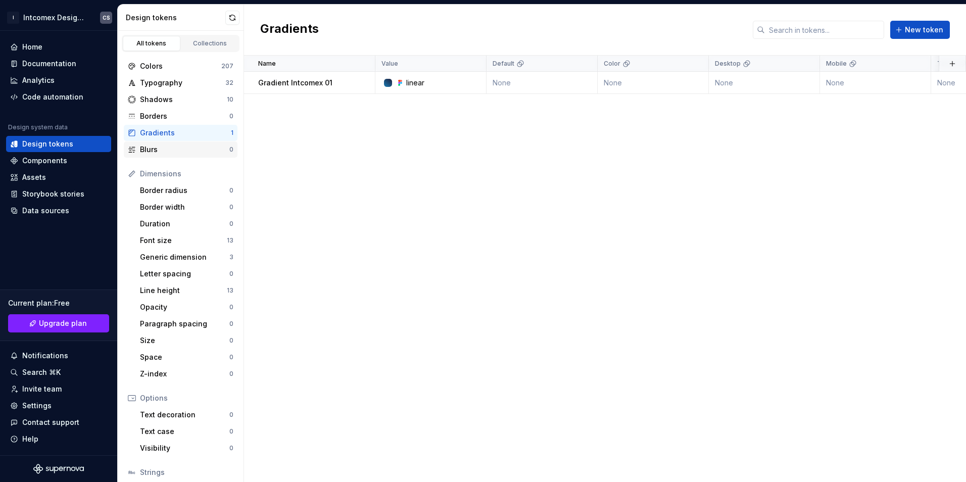
click at [156, 150] on div "Blurs" at bounding box center [184, 150] width 89 height 10
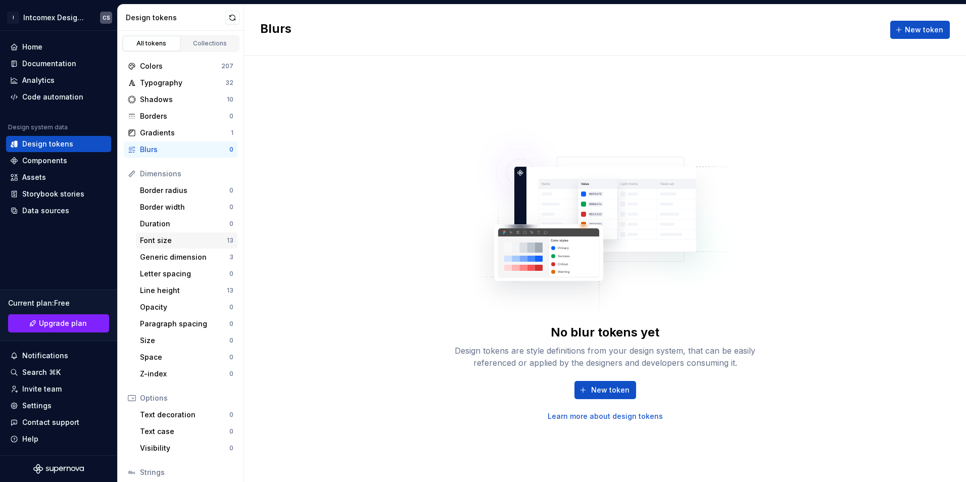
click at [165, 241] on div "Font size" at bounding box center [183, 240] width 87 height 10
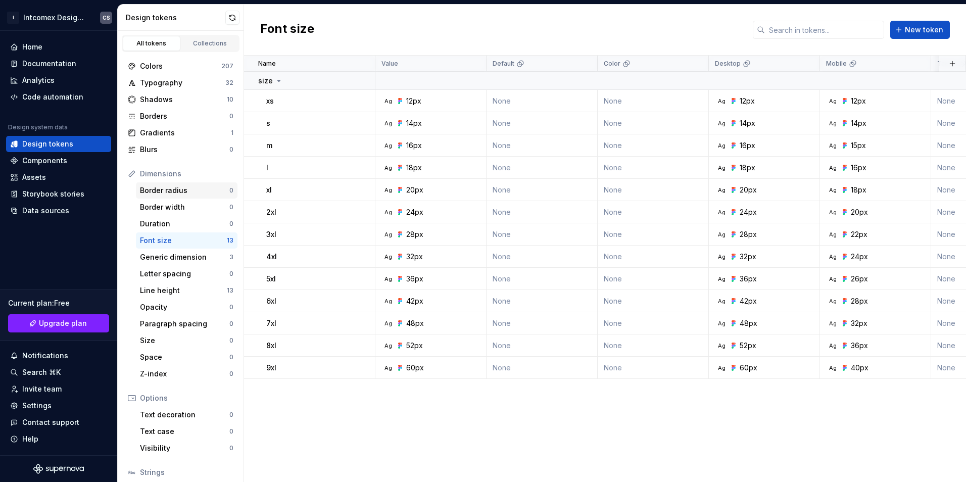
click at [163, 190] on div "Border radius" at bounding box center [184, 190] width 89 height 10
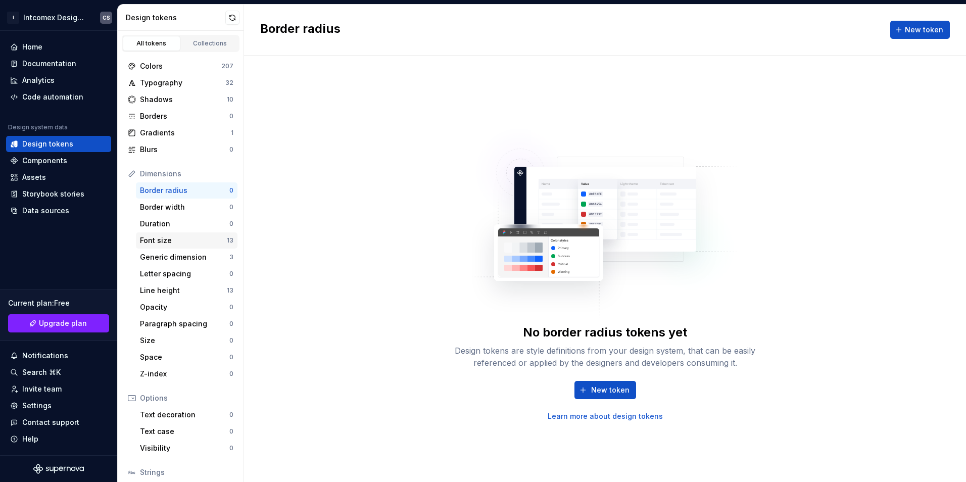
click at [166, 244] on div "Font size" at bounding box center [183, 240] width 87 height 10
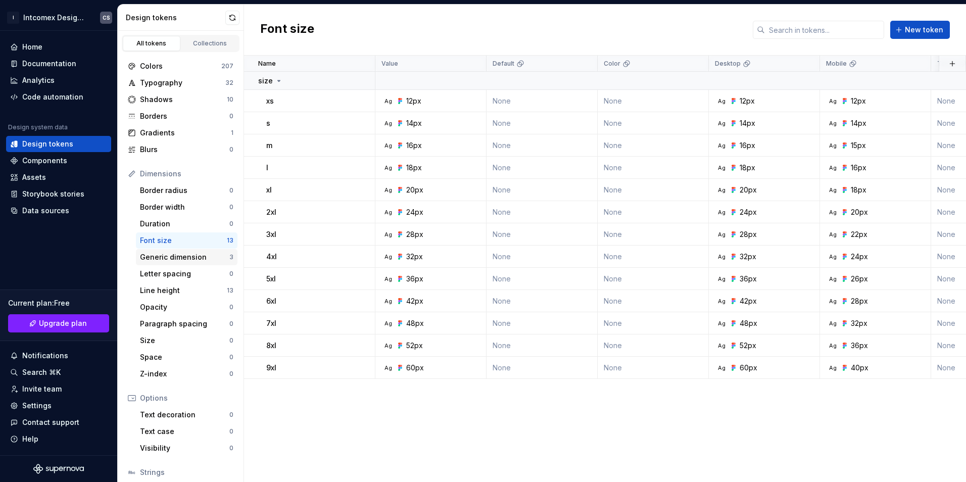
click at [162, 258] on div "Generic dimension" at bounding box center [184, 257] width 89 height 10
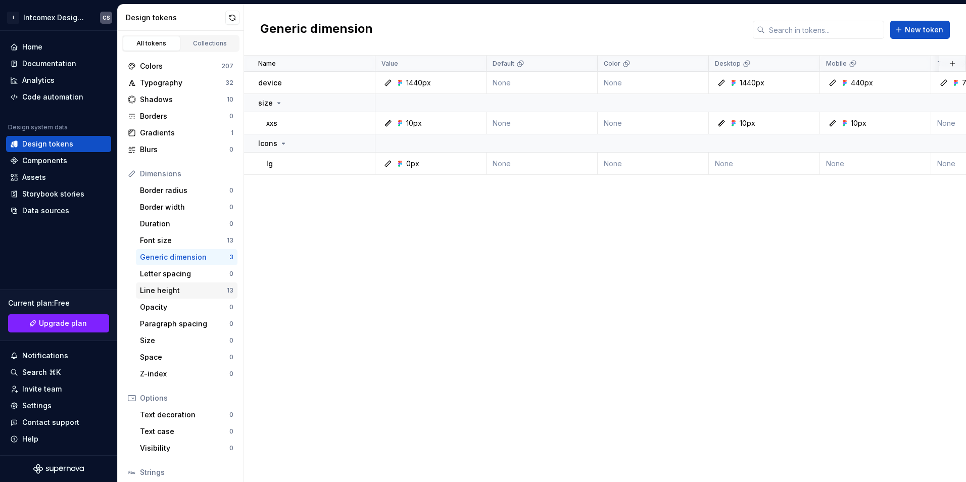
click at [168, 292] on div "Line height" at bounding box center [183, 291] width 87 height 10
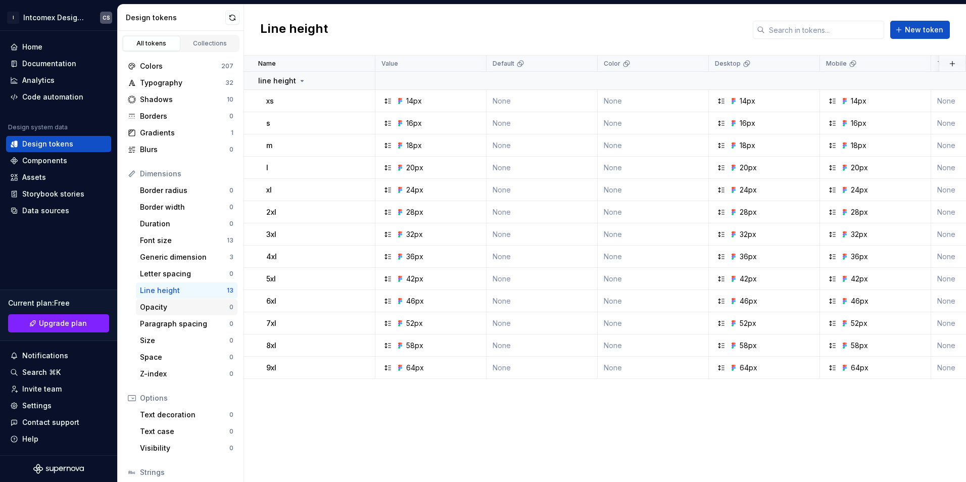
click at [172, 308] on div "Opacity" at bounding box center [184, 307] width 89 height 10
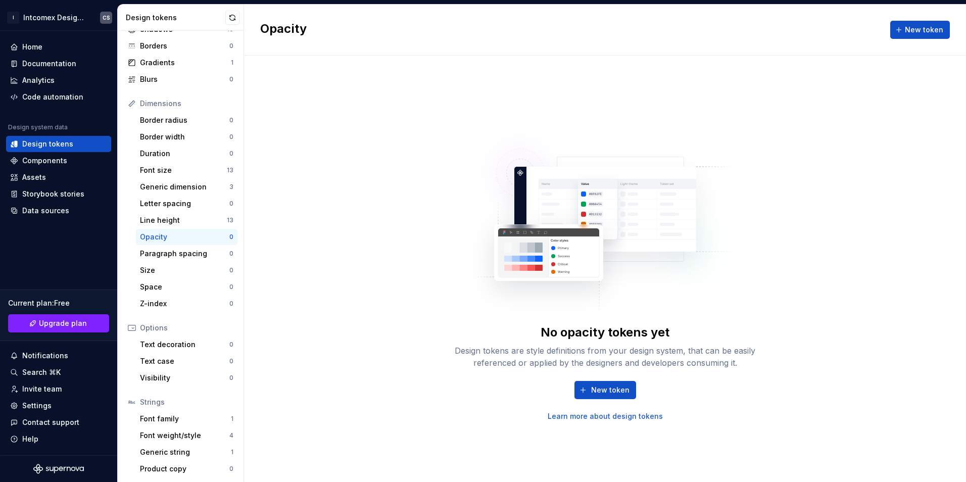
scroll to position [71, 0]
click at [167, 416] on div "Font family" at bounding box center [185, 418] width 91 height 10
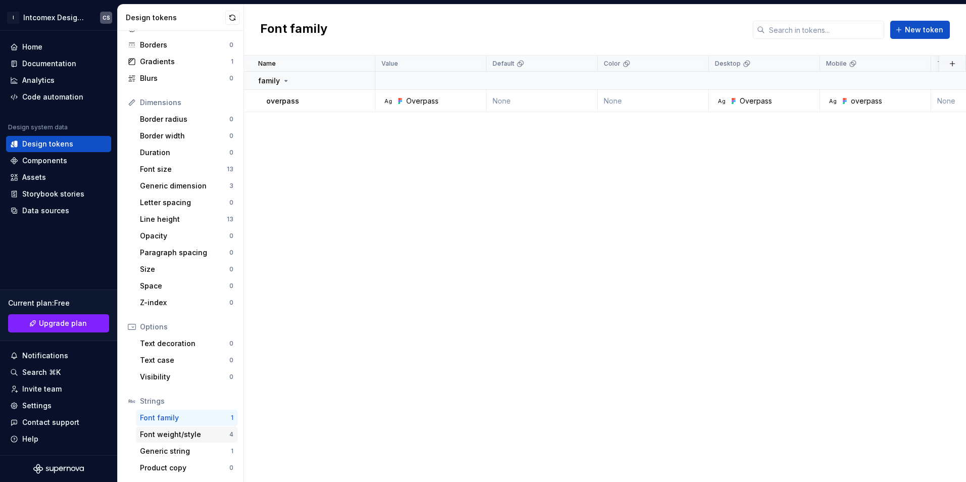
click at [173, 437] on div "Font weight/style" at bounding box center [184, 435] width 89 height 10
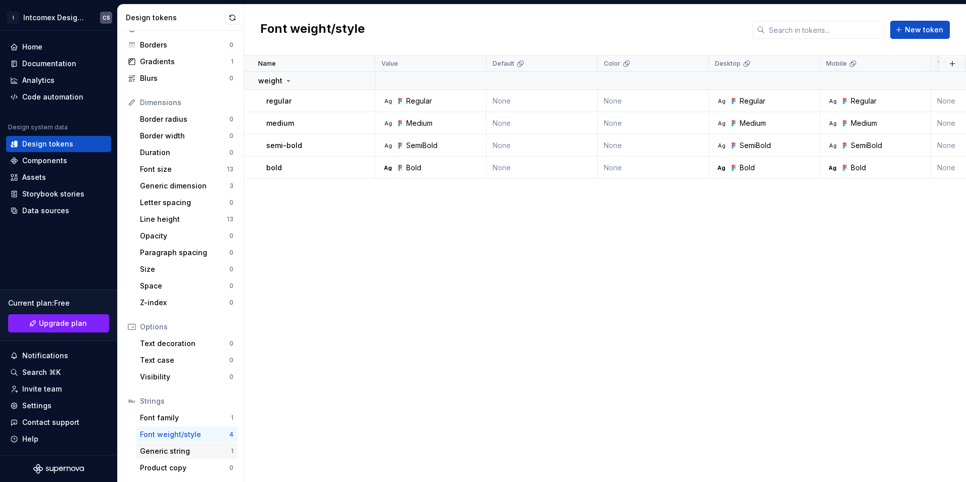
click at [158, 454] on div "Generic string" at bounding box center [185, 451] width 91 height 10
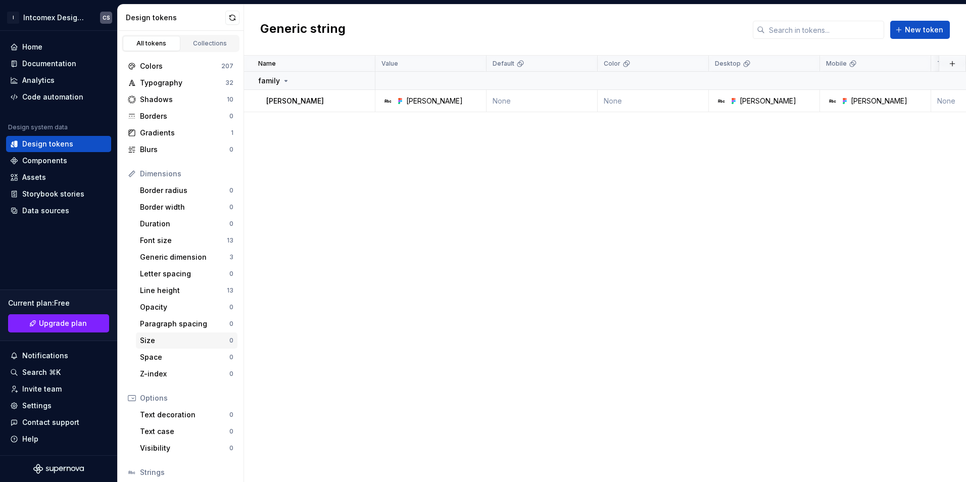
click at [168, 344] on div "Size" at bounding box center [184, 341] width 89 height 10
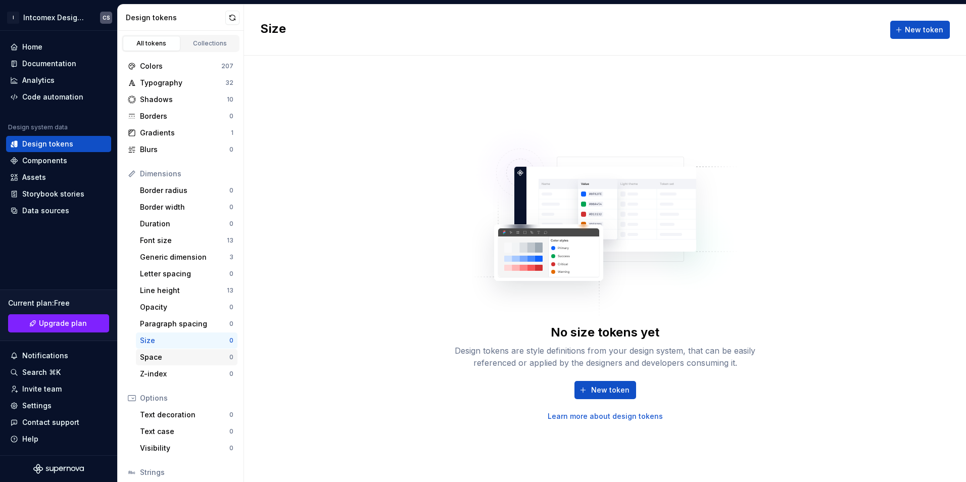
click at [170, 357] on div "Space" at bounding box center [184, 357] width 89 height 10
click at [169, 370] on div "Z-index" at bounding box center [184, 374] width 89 height 10
click at [183, 134] on div "Gradients" at bounding box center [185, 133] width 91 height 10
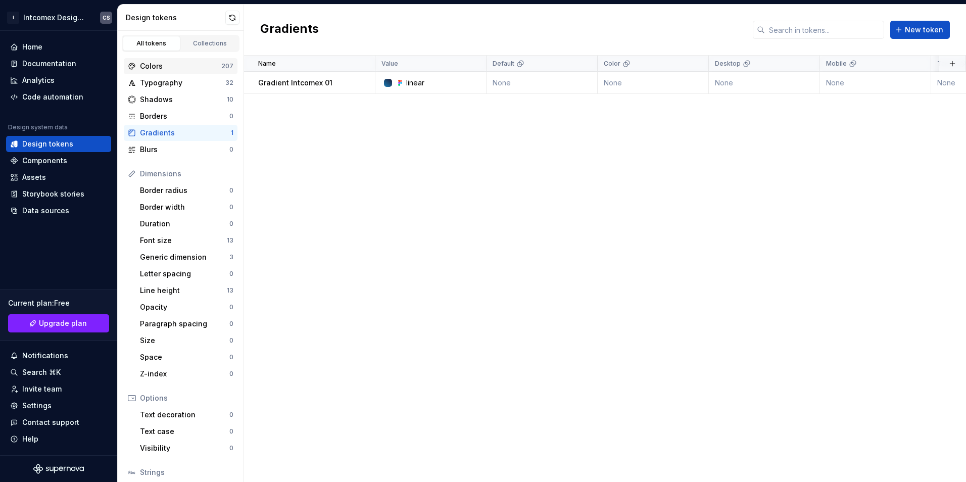
click at [191, 64] on div "Colors" at bounding box center [180, 66] width 81 height 10
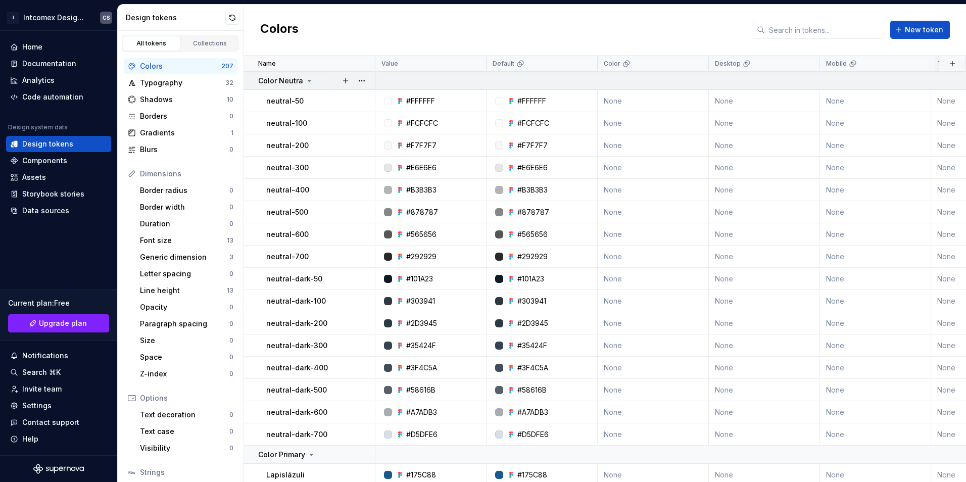
click at [301, 80] on p "Color Neutra" at bounding box center [280, 81] width 45 height 10
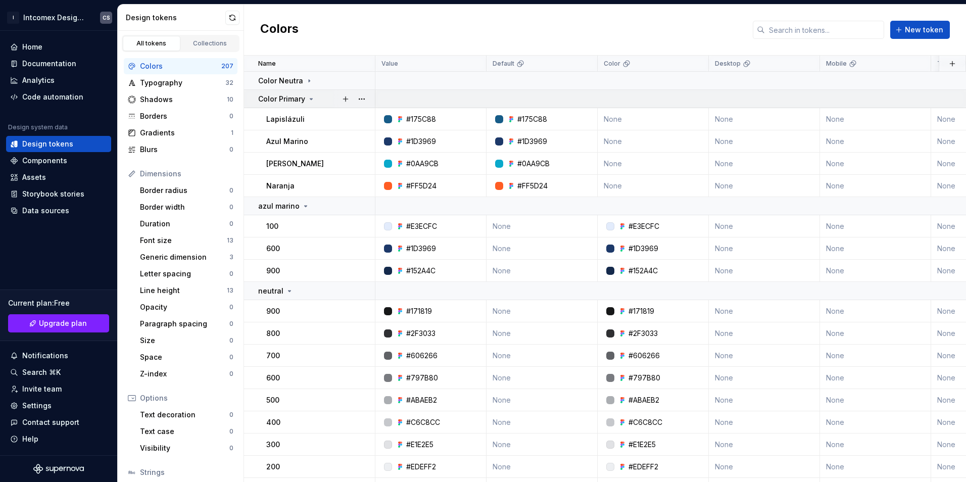
click at [299, 98] on p "Color Primary" at bounding box center [281, 99] width 47 height 10
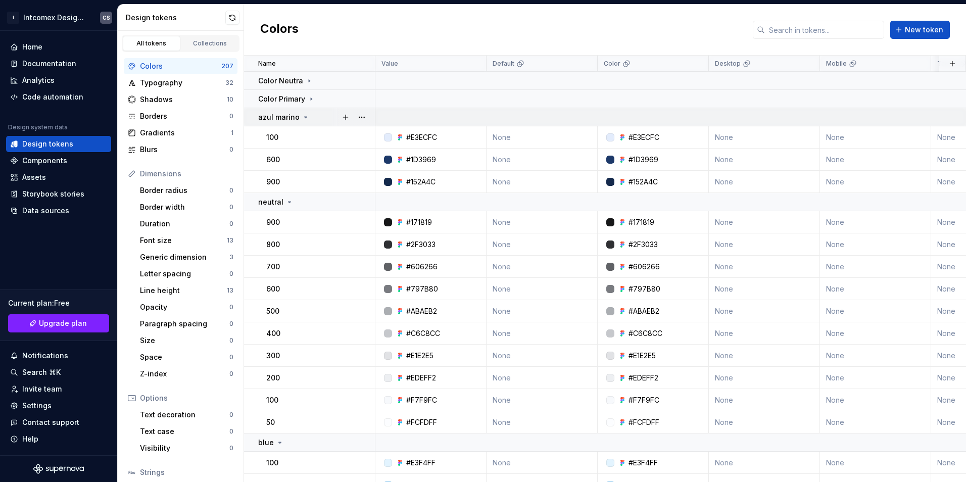
click at [296, 117] on p "azul marino" at bounding box center [278, 117] width 41 height 10
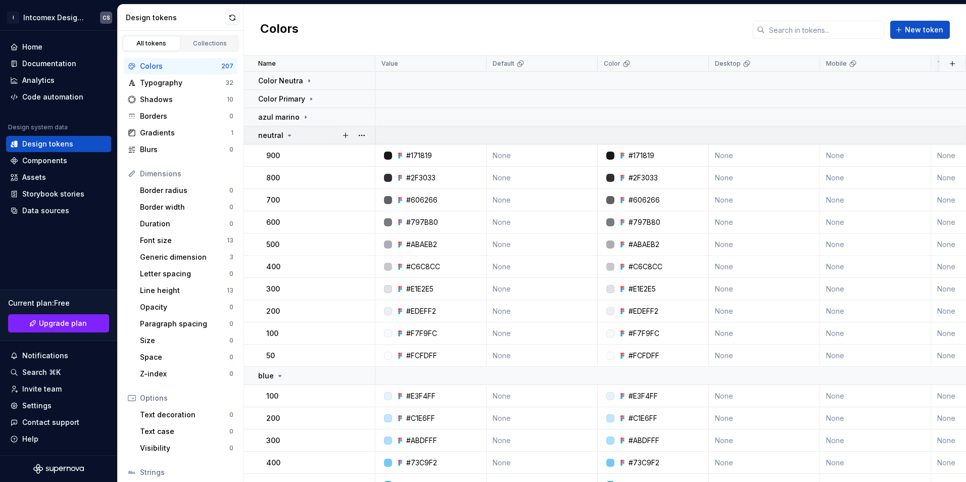
click at [283, 132] on div "neutral" at bounding box center [275, 135] width 35 height 10
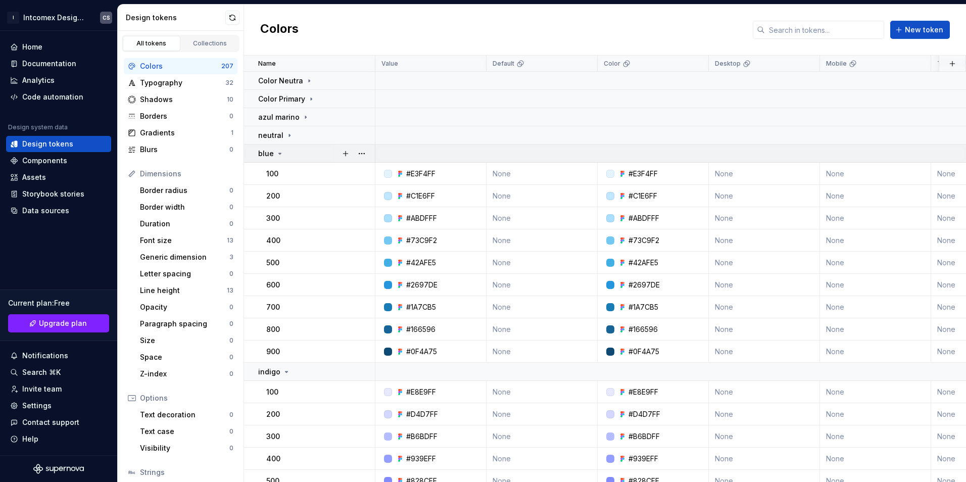
click at [276, 155] on icon at bounding box center [280, 154] width 8 height 8
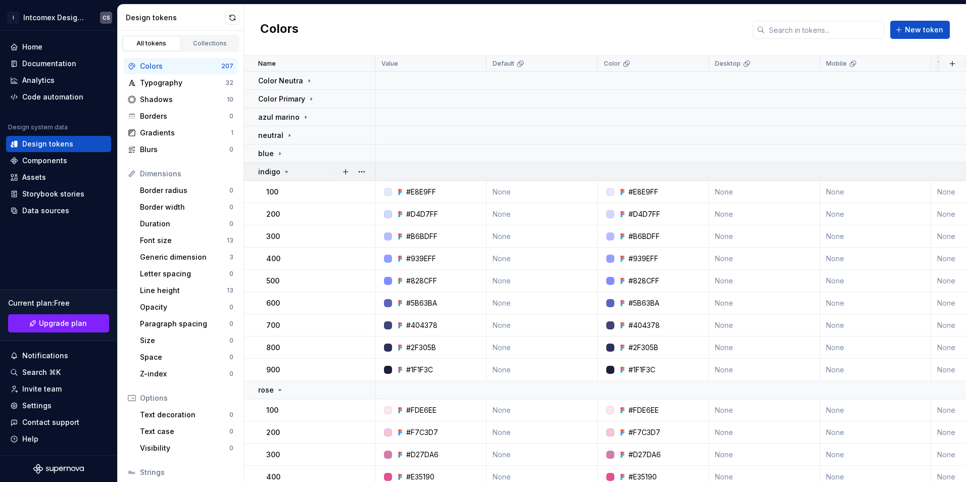
click at [279, 169] on p "indigo" at bounding box center [269, 172] width 22 height 10
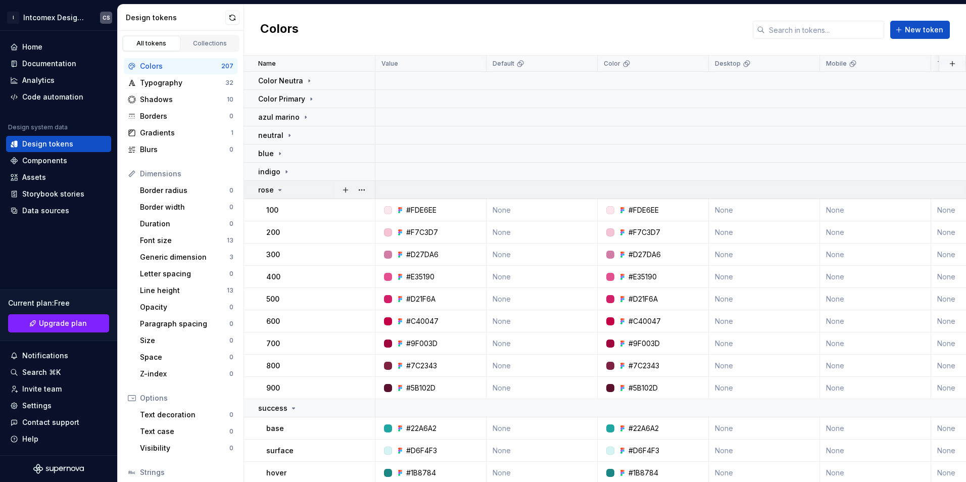
click at [274, 186] on div "rose" at bounding box center [271, 190] width 26 height 10
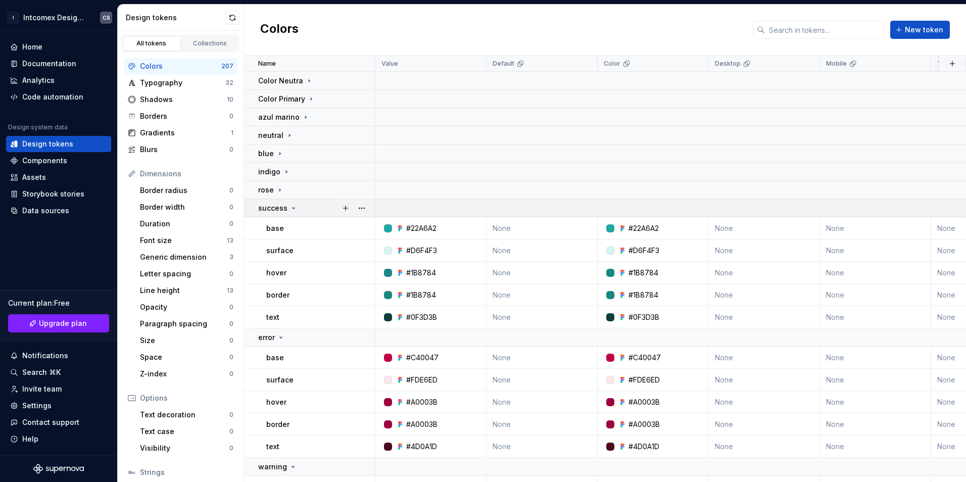
click at [281, 207] on p "success" at bounding box center [272, 208] width 29 height 10
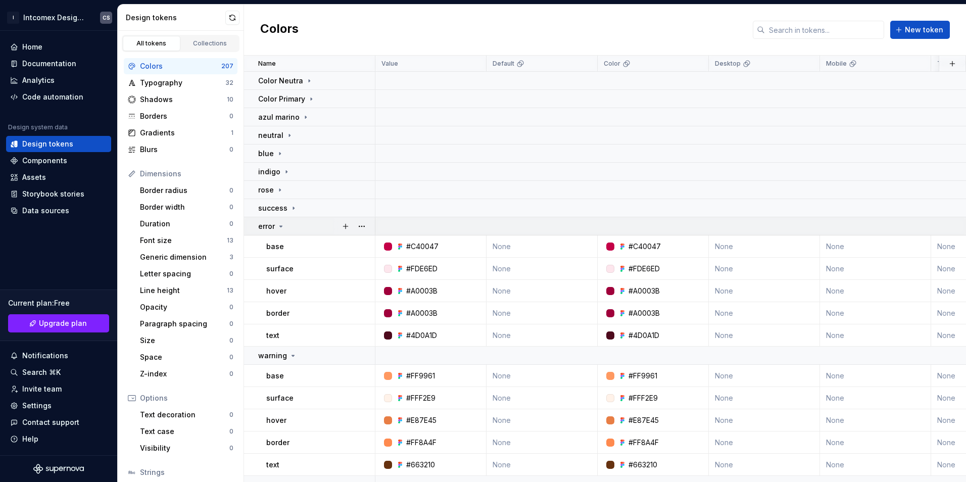
click at [269, 222] on p "error" at bounding box center [266, 226] width 17 height 10
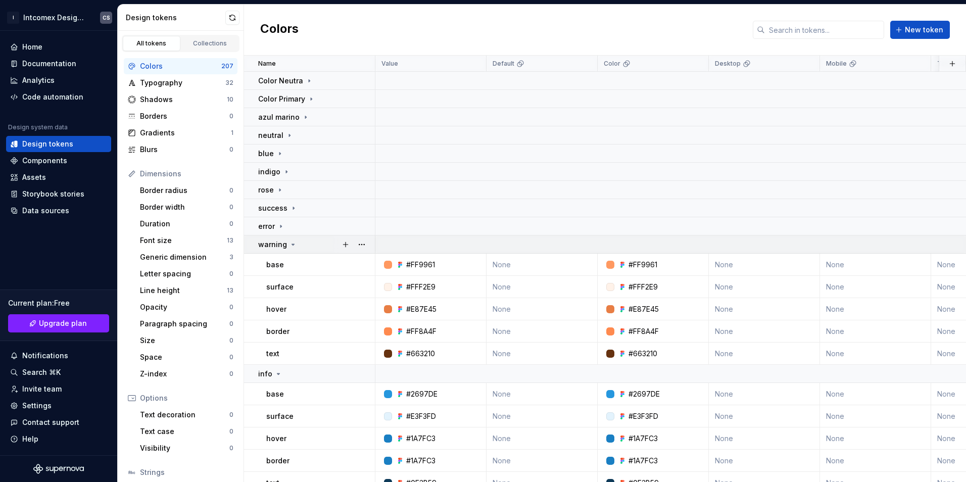
click at [274, 243] on p "warning" at bounding box center [272, 245] width 29 height 10
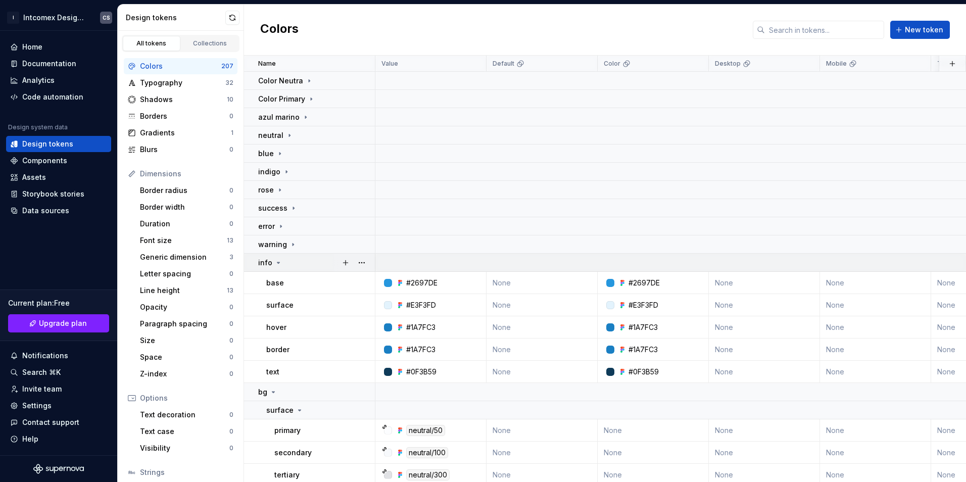
click at [274, 262] on icon at bounding box center [278, 263] width 8 height 8
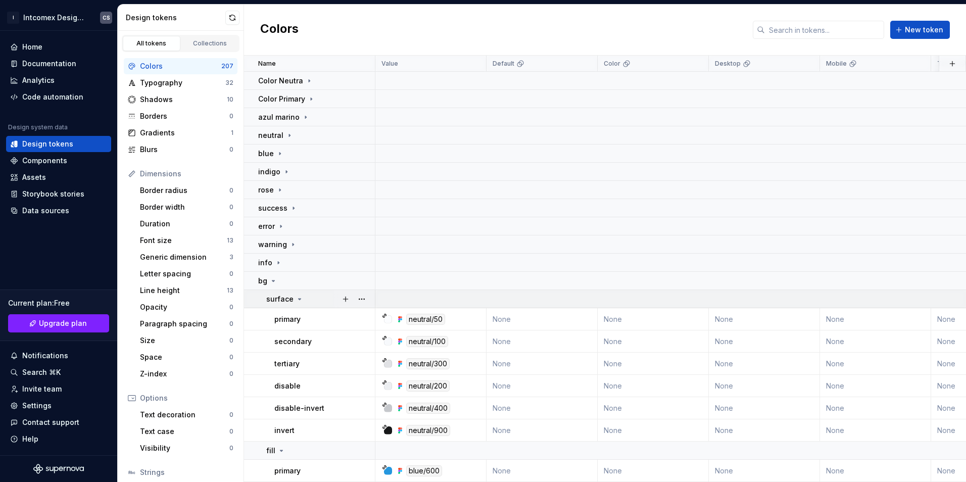
click at [282, 298] on p "surface" at bounding box center [279, 299] width 27 height 10
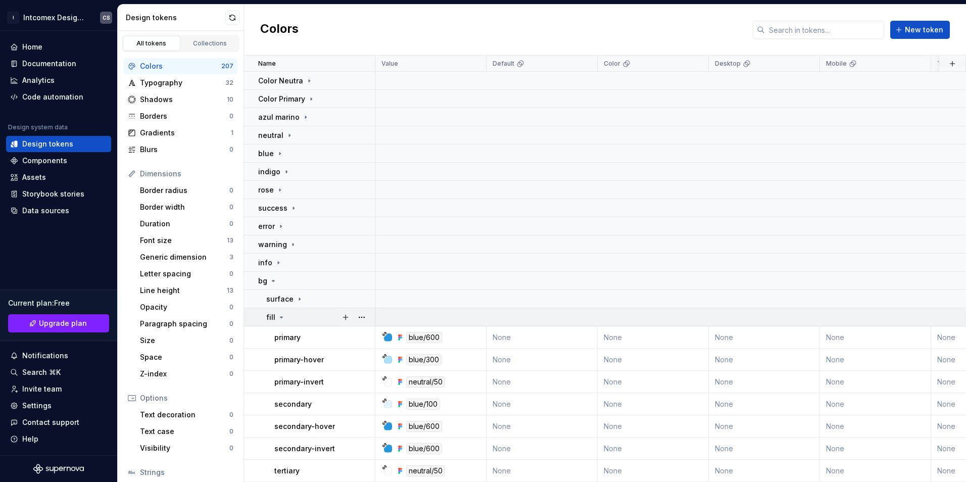
click at [286, 319] on div "fill" at bounding box center [320, 317] width 108 height 10
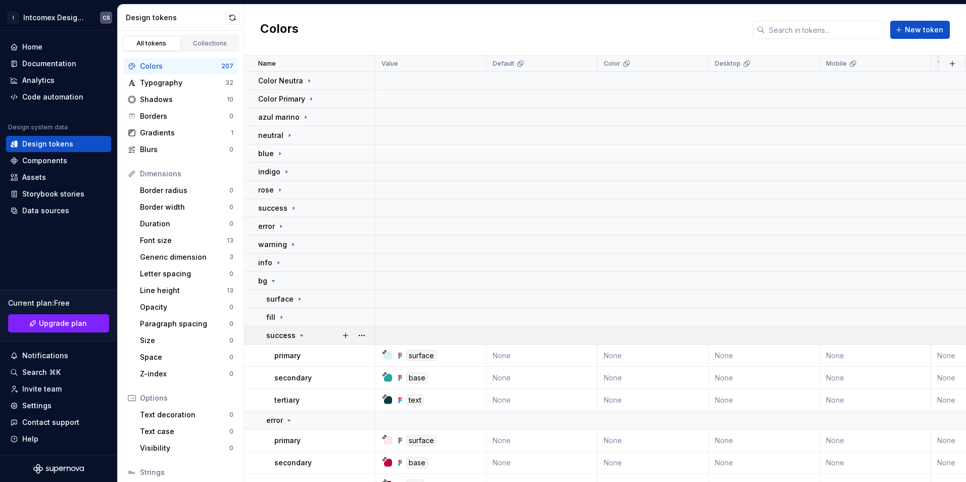
click at [287, 335] on p "success" at bounding box center [280, 335] width 29 height 10
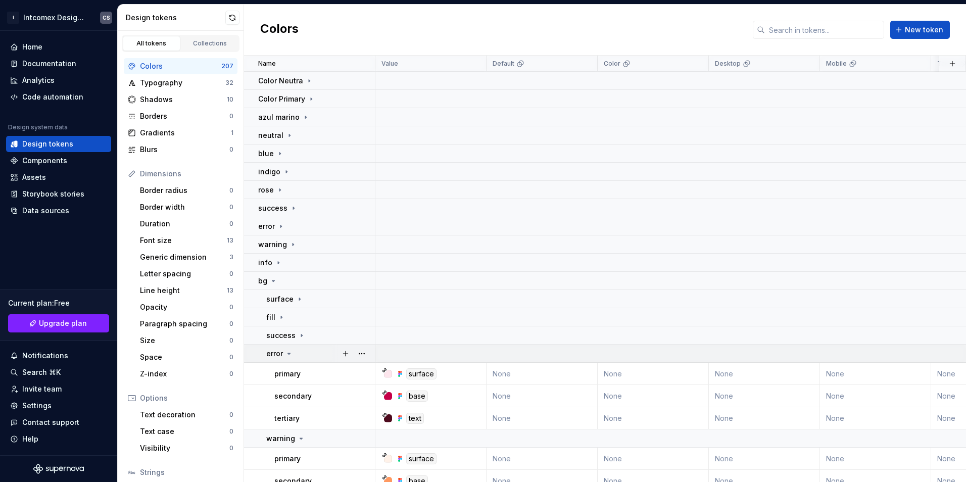
click at [291, 350] on icon at bounding box center [289, 354] width 8 height 8
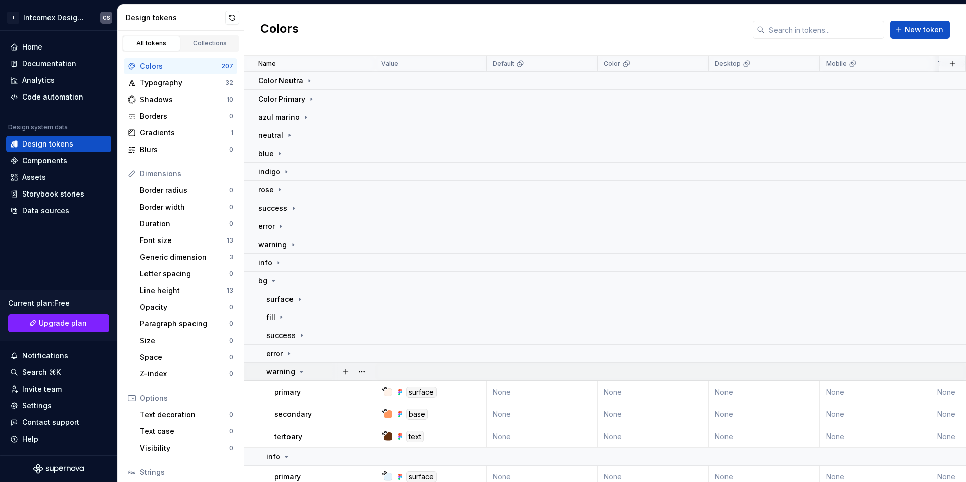
click at [294, 369] on div "warning" at bounding box center [285, 372] width 39 height 10
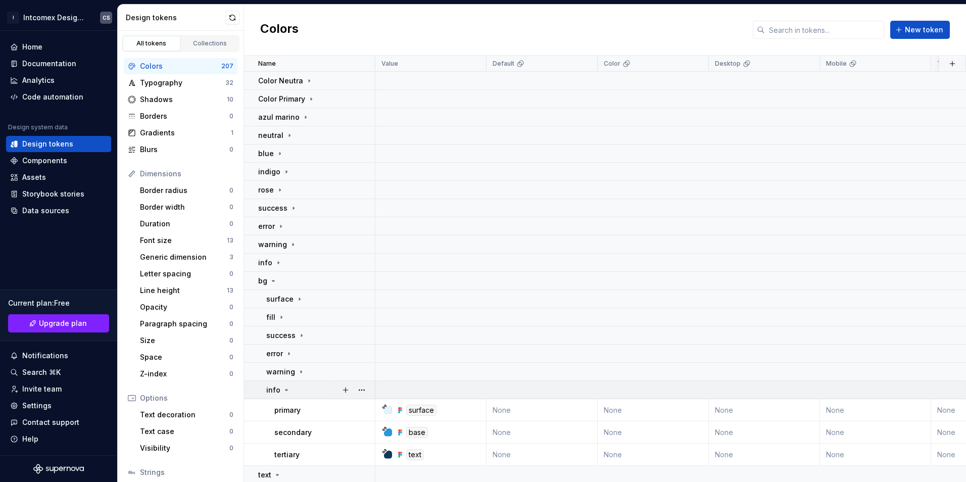
click at [292, 393] on div "info" at bounding box center [320, 390] width 108 height 10
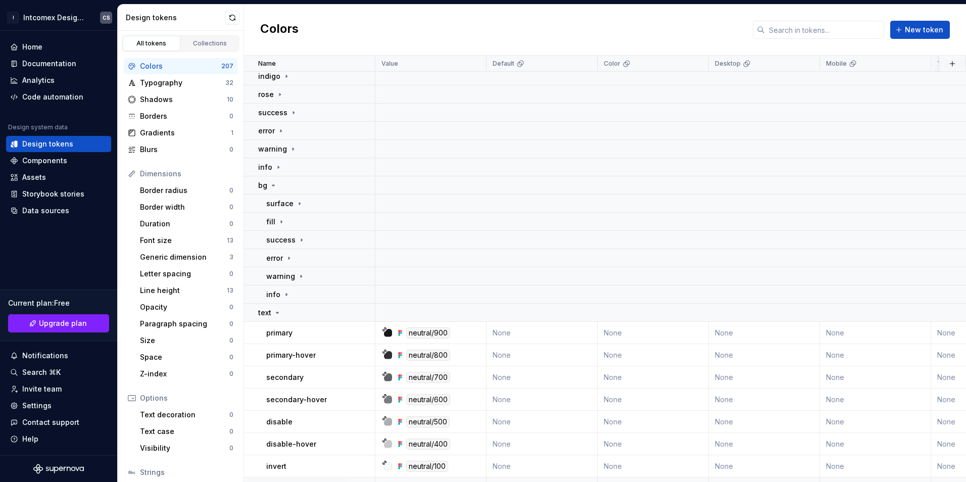
scroll to position [202, 0]
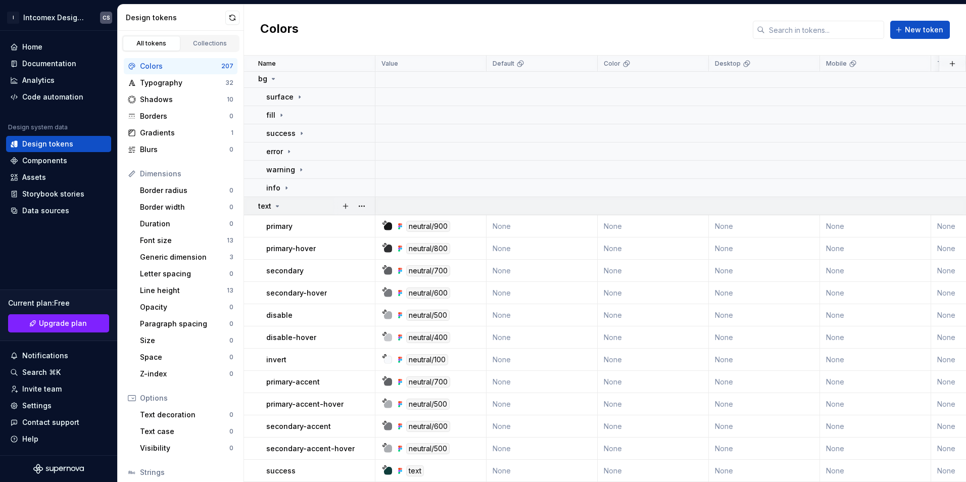
click at [280, 209] on icon at bounding box center [277, 206] width 8 height 8
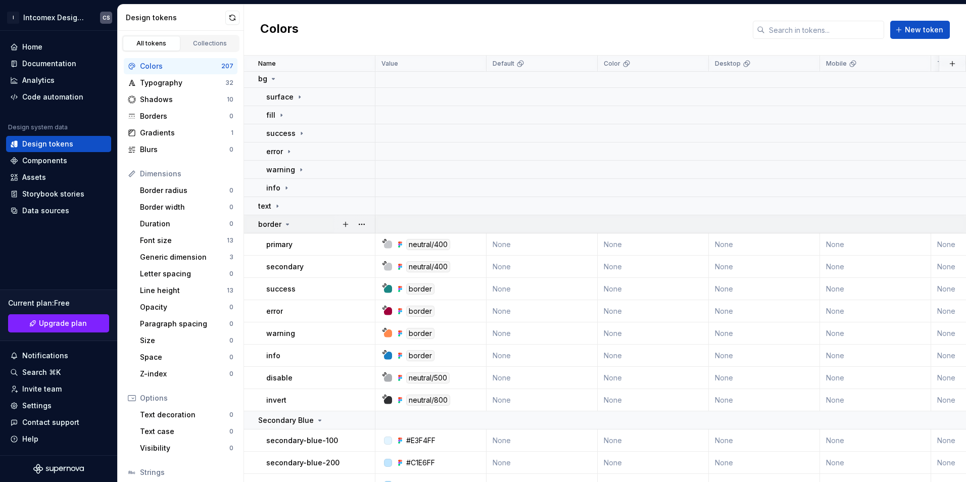
click at [287, 225] on icon at bounding box center [288, 224] width 3 height 1
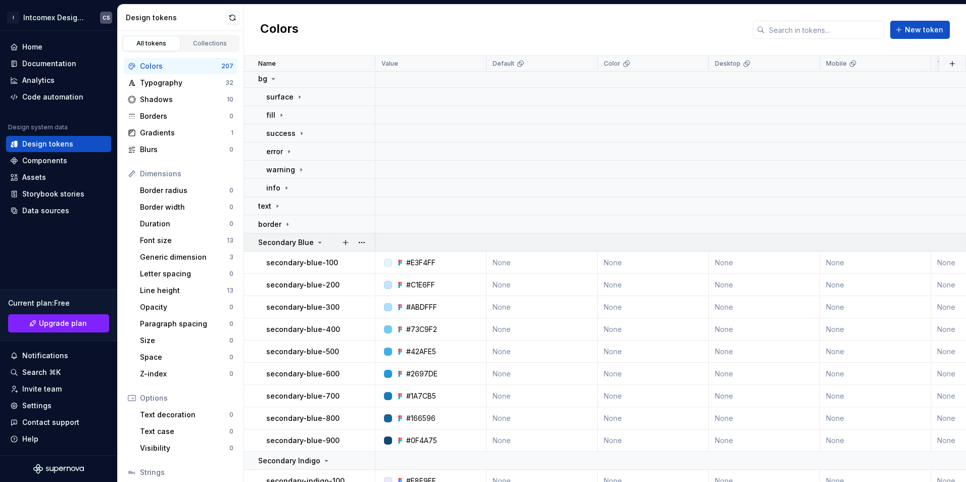
click at [298, 242] on p "Secondary Blue" at bounding box center [286, 243] width 56 height 10
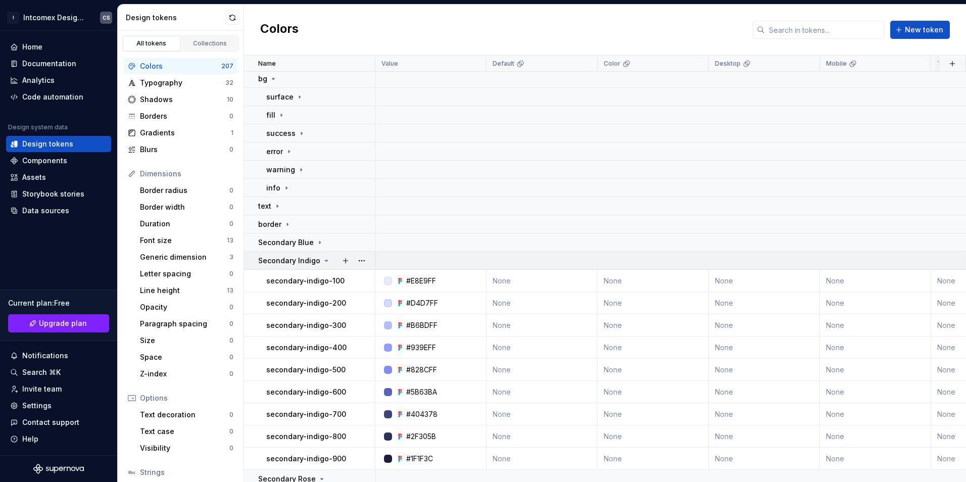
click at [296, 263] on p "Secondary Indigo" at bounding box center [289, 261] width 62 height 10
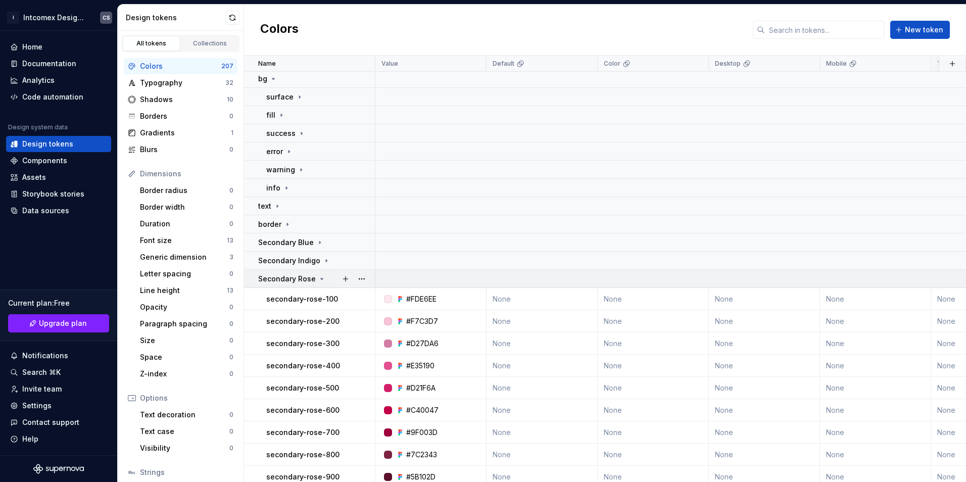
click at [295, 277] on p "Secondary Rose" at bounding box center [287, 279] width 58 height 10
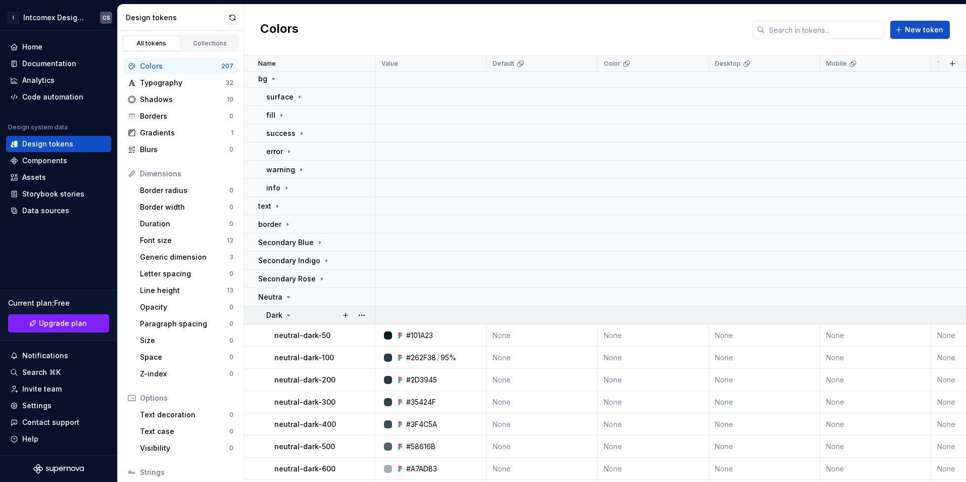
click at [283, 318] on div "Dark" at bounding box center [279, 315] width 26 height 10
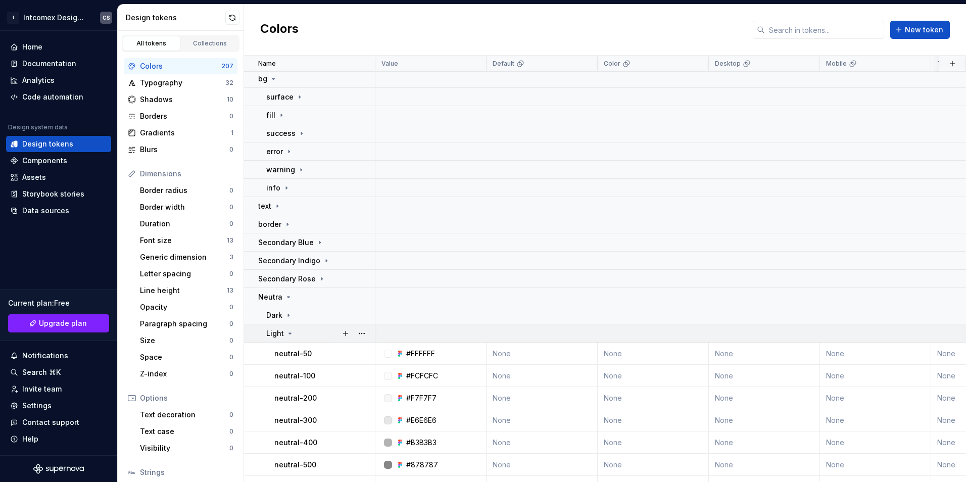
click at [292, 340] on td "Light" at bounding box center [309, 333] width 131 height 18
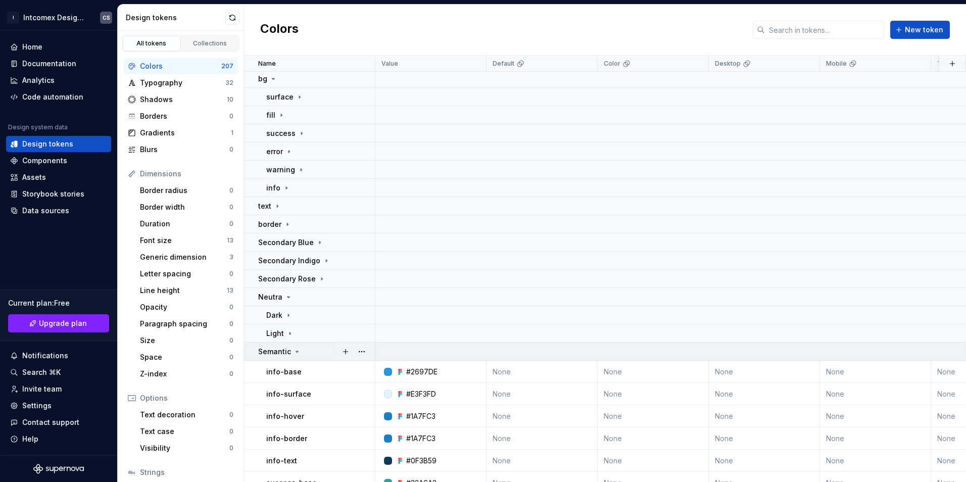
click at [288, 354] on p "Semantic" at bounding box center [274, 352] width 33 height 10
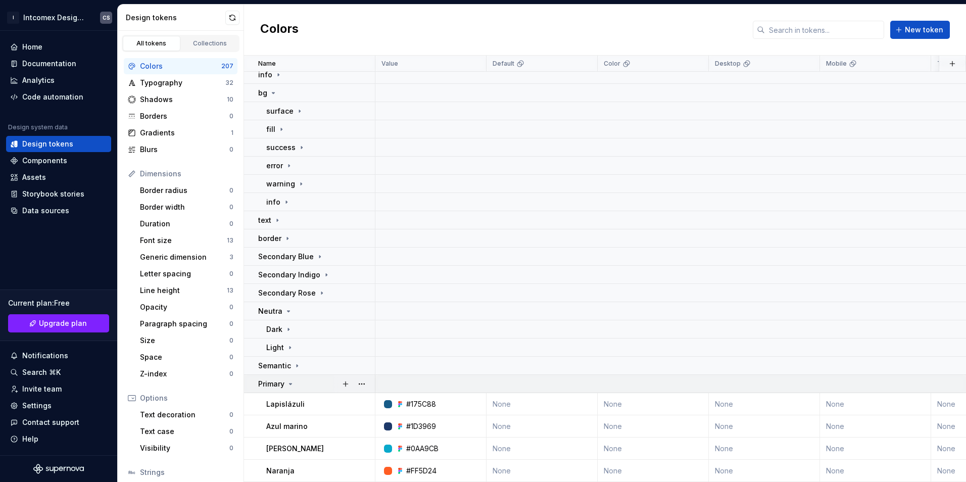
scroll to position [193, 0]
click at [290, 380] on icon at bounding box center [291, 384] width 8 height 8
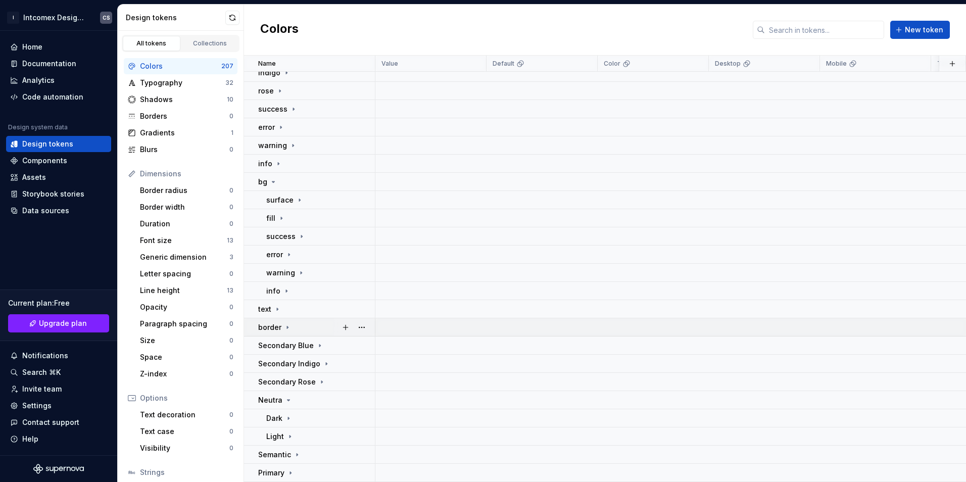
scroll to position [0, 0]
